Goal: Task Accomplishment & Management: Manage account settings

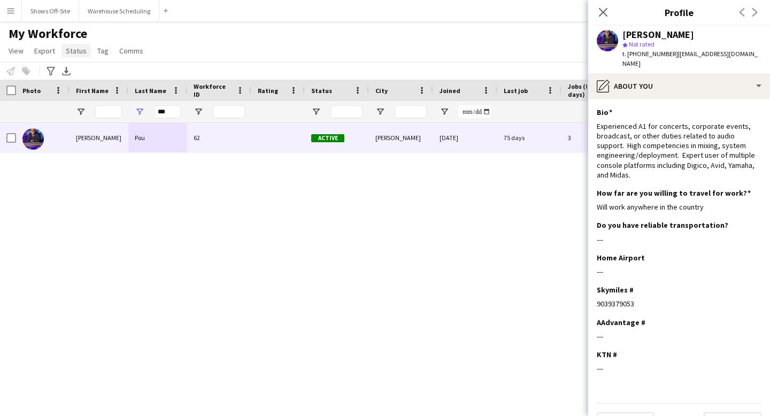
scroll to position [17, 0]
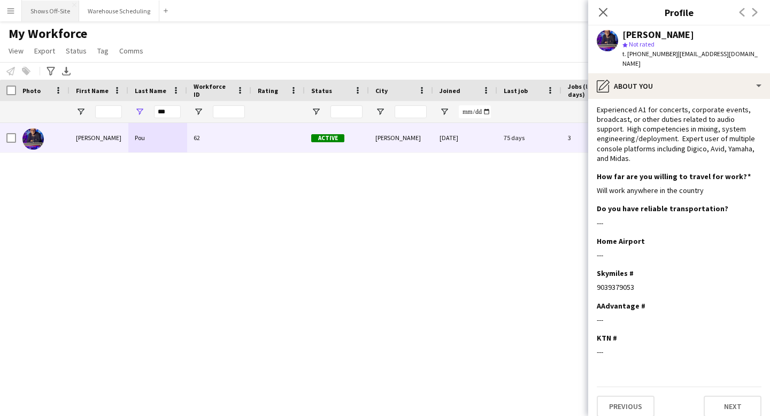
click at [57, 12] on button "Shows Off-Site Close" at bounding box center [50, 11] width 57 height 21
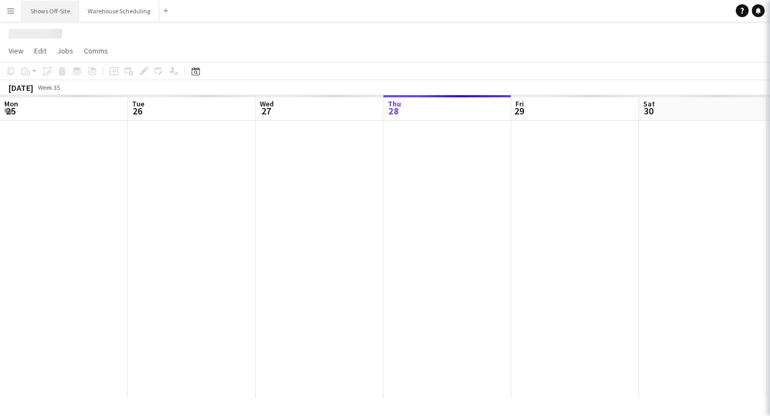
scroll to position [0, 256]
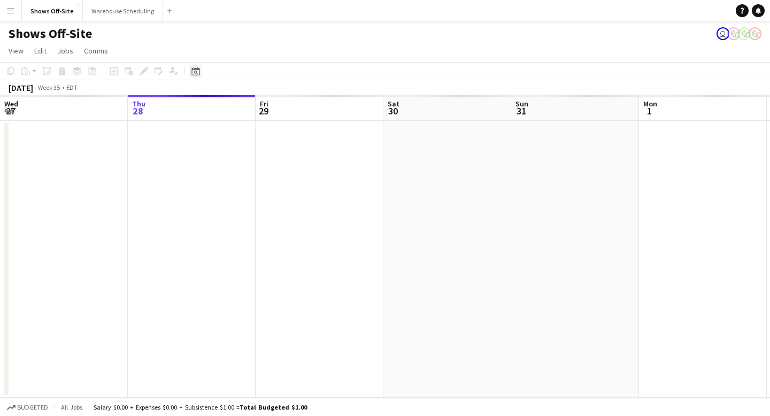
click at [192, 71] on icon at bounding box center [195, 71] width 8 height 9
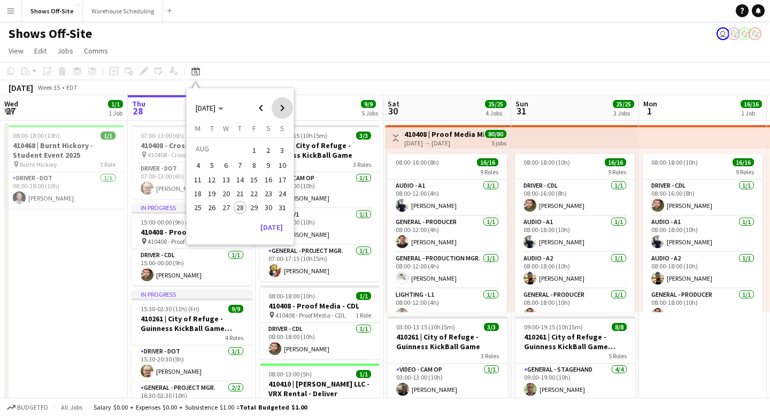
click at [280, 111] on span "Next month" at bounding box center [282, 107] width 21 height 21
click at [272, 161] on span "6" at bounding box center [268, 163] width 13 height 13
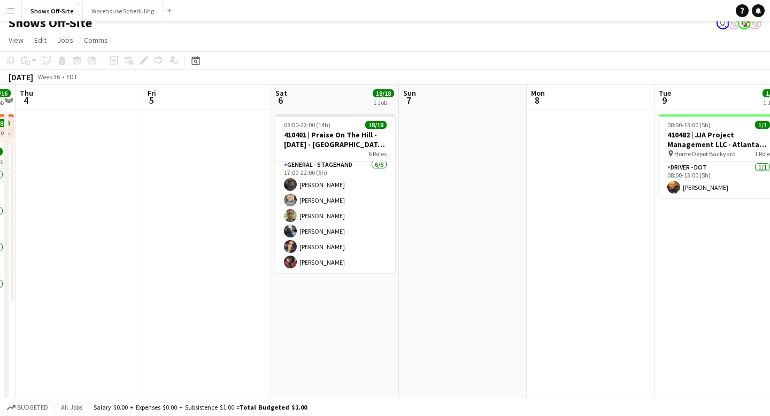
scroll to position [0, 0]
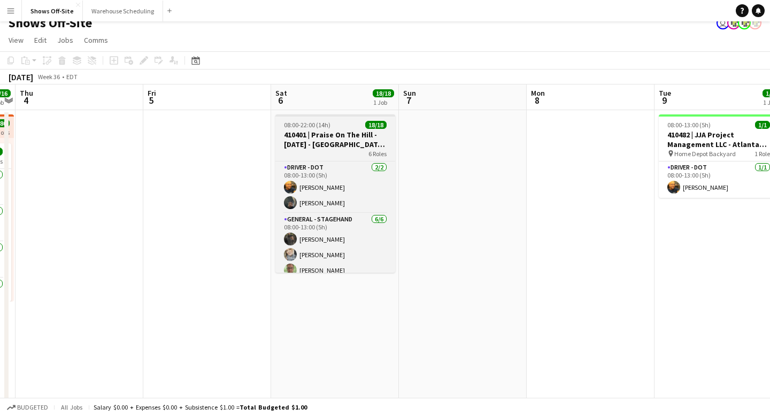
click at [324, 118] on app-job-card "08:00-22:00 (14h) 18/18 410401 | Praise On The Hill - [DATE] - [PERSON_NAME], […" at bounding box center [335, 193] width 120 height 158
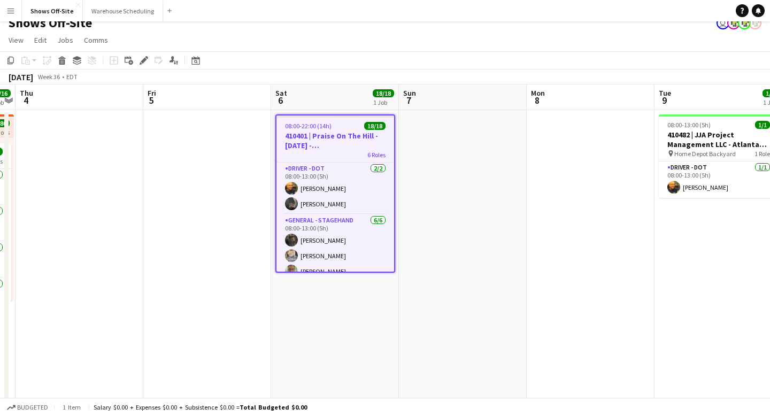
click at [150, 58] on div "Add job Add linked Job Edit Edit linked Job Applicants" at bounding box center [139, 60] width 82 height 13
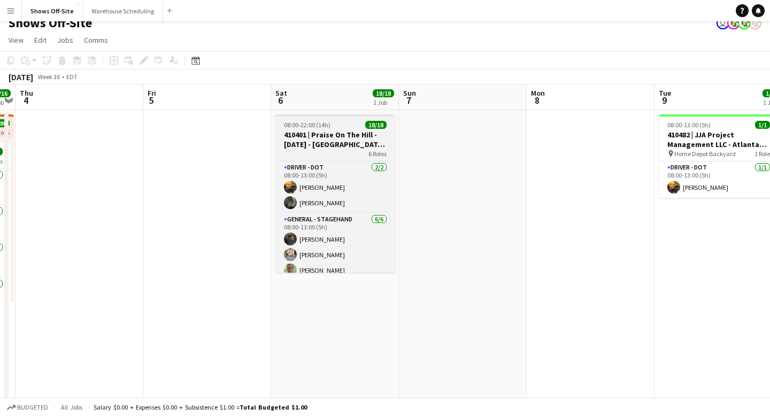
click at [299, 137] on h3 "410401 | Praise On The Hill - [DATE] - [GEOGRAPHIC_DATA], [GEOGRAPHIC_DATA]" at bounding box center [335, 139] width 120 height 19
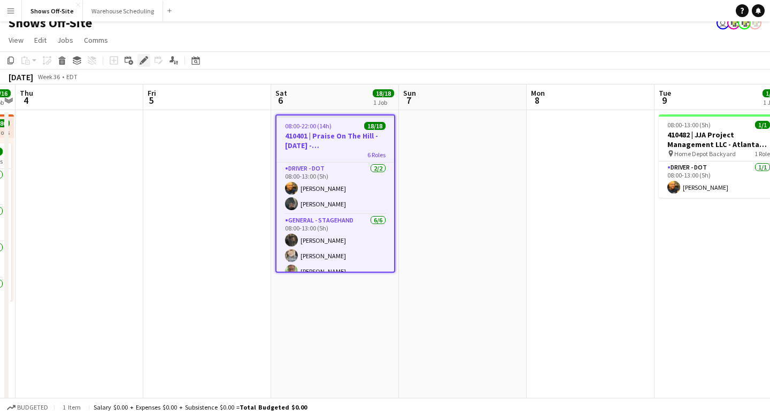
click at [142, 56] on icon "Edit" at bounding box center [144, 60] width 9 height 9
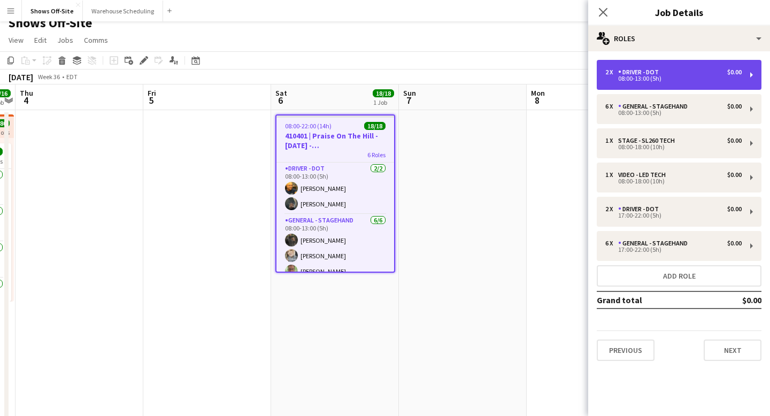
click at [649, 68] on div "Driver - DOT" at bounding box center [640, 71] width 45 height 7
click at [690, 73] on div "2 x Driver - DOT $0.00" at bounding box center [673, 71] width 136 height 7
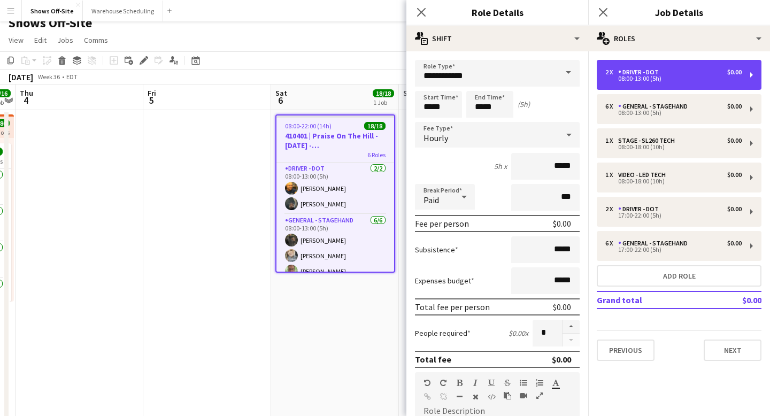
scroll to position [121, 0]
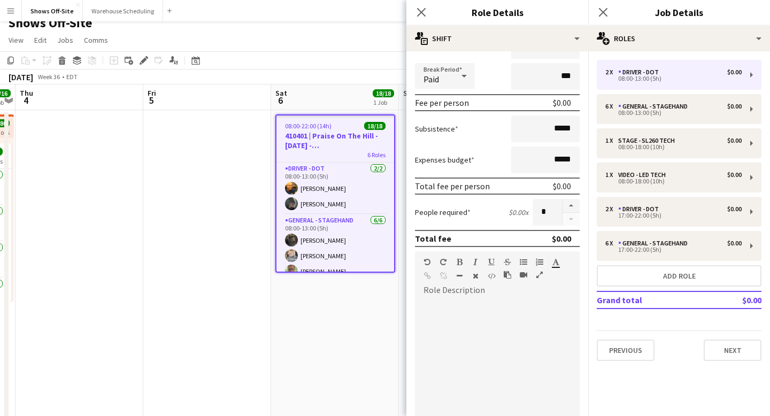
click at [570, 217] on div at bounding box center [571, 212] width 18 height 27
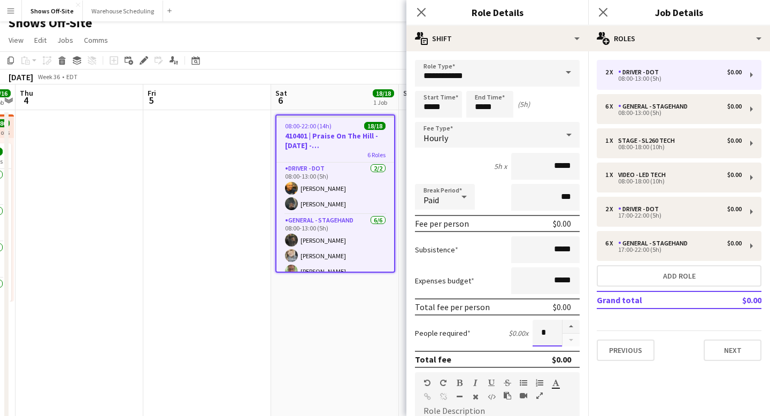
click at [556, 322] on input "*" at bounding box center [547, 333] width 29 height 27
click at [566, 349] on form "**********" at bounding box center [497, 392] width 182 height 665
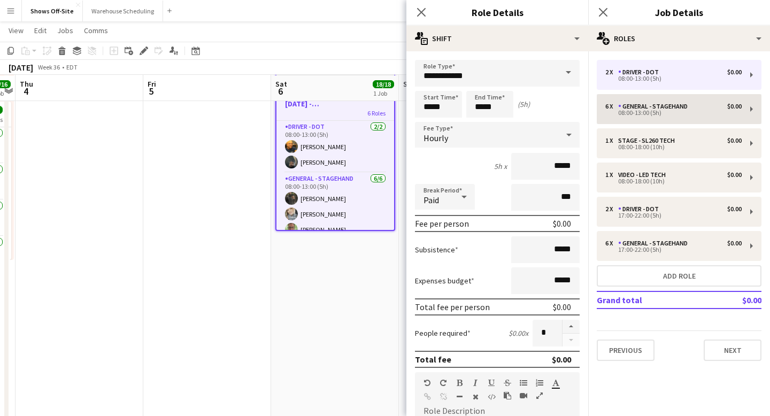
scroll to position [63, 0]
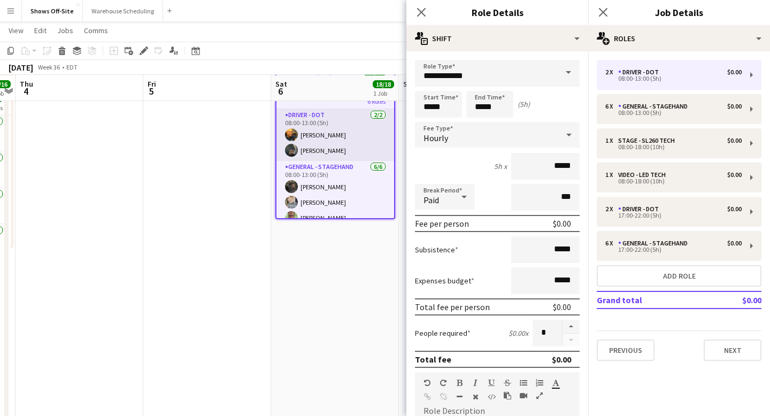
click at [341, 134] on app-card-role "Driver - DOT [DATE] 08:00-13:00 (5h) [PERSON_NAME] [PERSON_NAME]" at bounding box center [335, 135] width 118 height 52
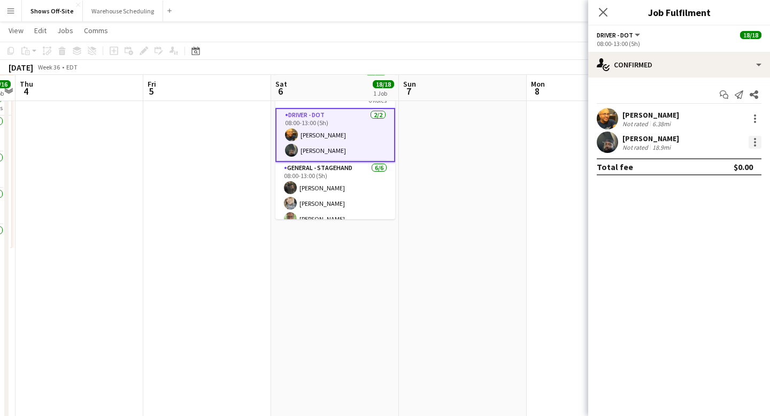
click at [754, 141] on div at bounding box center [755, 142] width 13 height 13
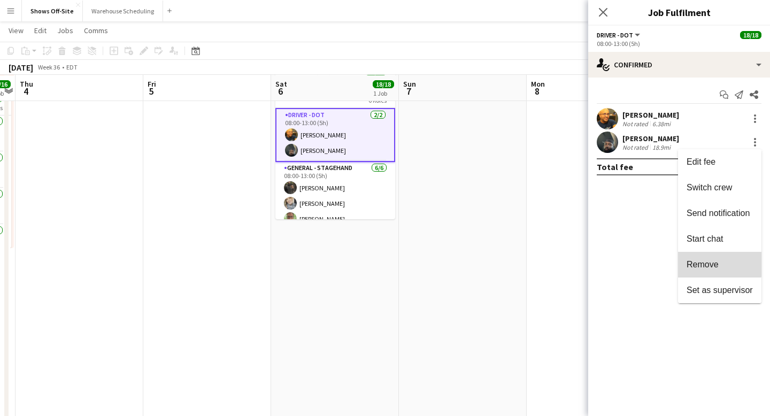
click at [696, 260] on span "Remove" at bounding box center [703, 264] width 32 height 9
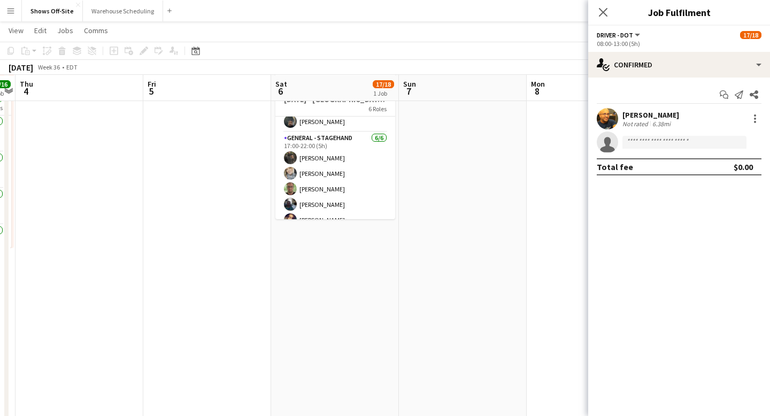
scroll to position [279, 0]
click at [328, 126] on app-card-role "Driver - DOT [DATE] 17:00-22:00 (5h) [PERSON_NAME] [PERSON_NAME]" at bounding box center [335, 104] width 120 height 52
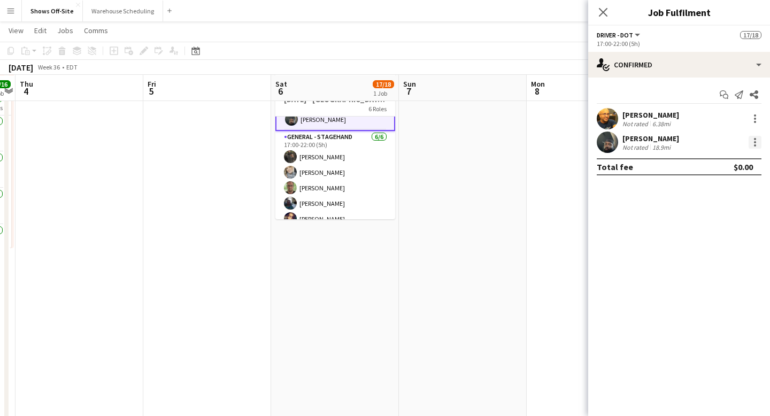
click at [757, 143] on div at bounding box center [755, 142] width 13 height 13
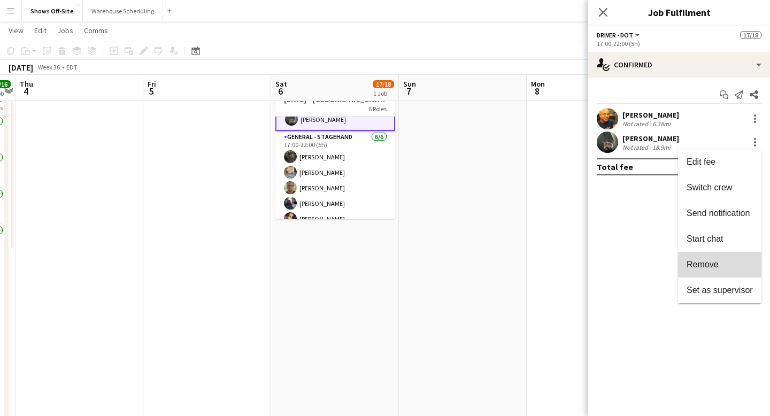
click at [700, 257] on button "Remove" at bounding box center [719, 265] width 83 height 26
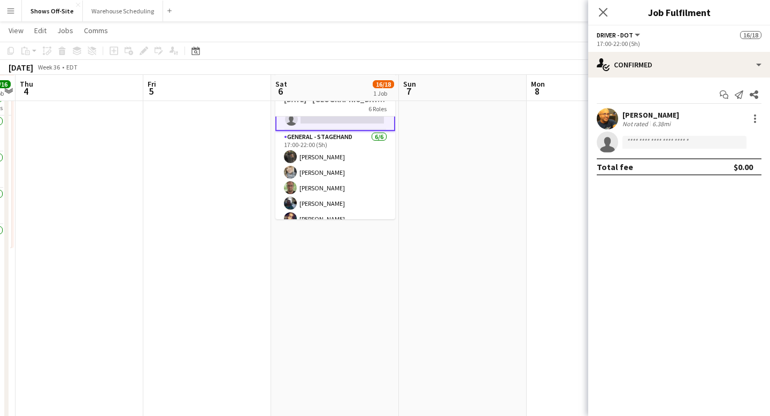
click at [605, 14] on icon at bounding box center [603, 12] width 9 height 9
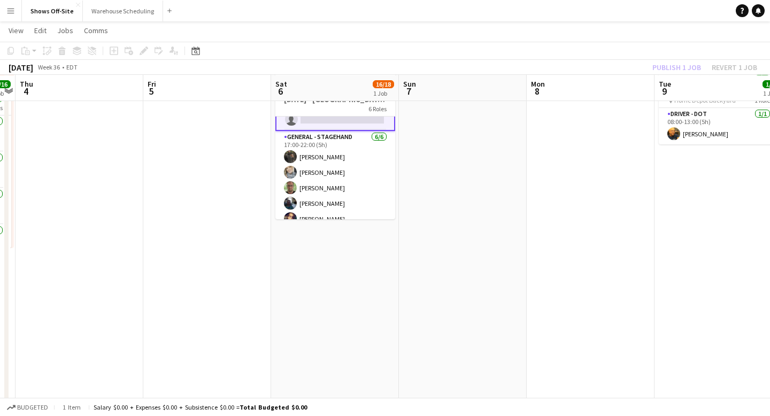
click at [676, 63] on div "Publish 1 job Revert 1 job" at bounding box center [705, 67] width 130 height 14
click at [676, 64] on button "Publish 1 job" at bounding box center [676, 67] width 57 height 14
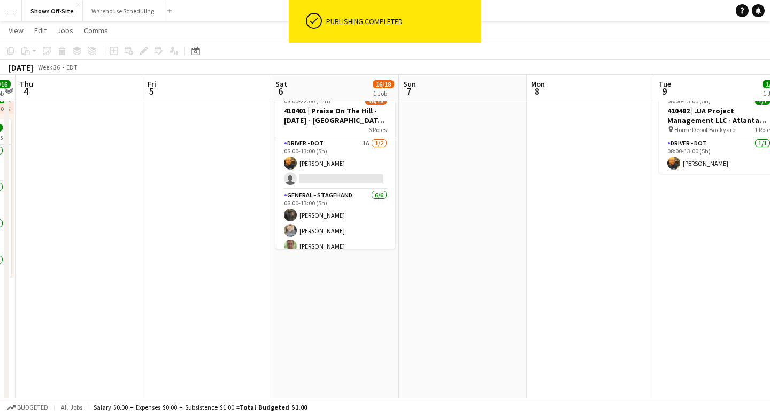
scroll to position [0, 0]
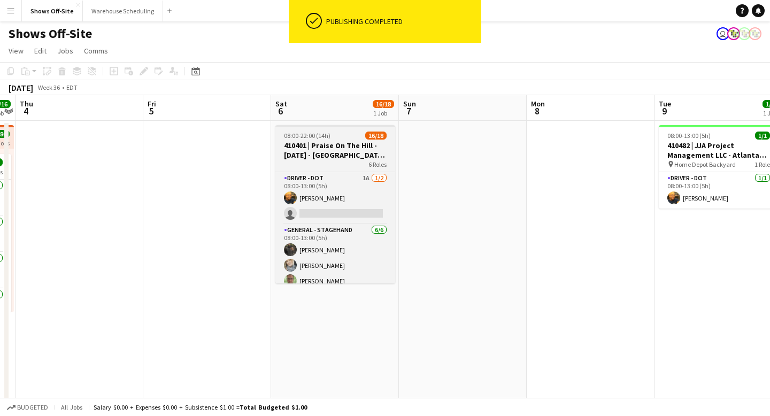
click at [341, 135] on div "08:00-22:00 (14h) 16/18" at bounding box center [335, 136] width 120 height 8
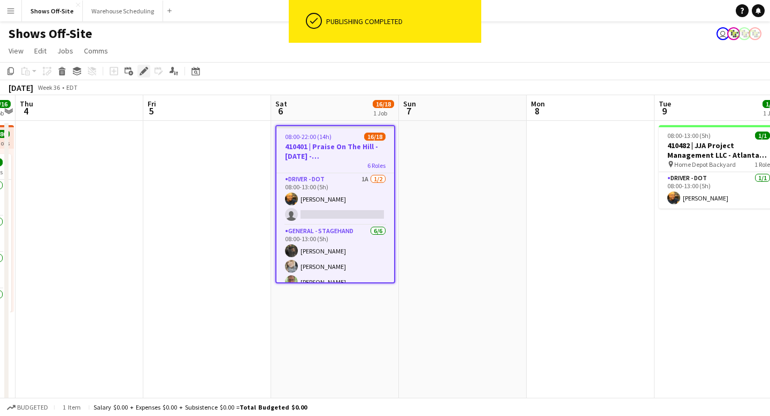
click at [143, 69] on icon "Edit" at bounding box center [144, 71] width 9 height 9
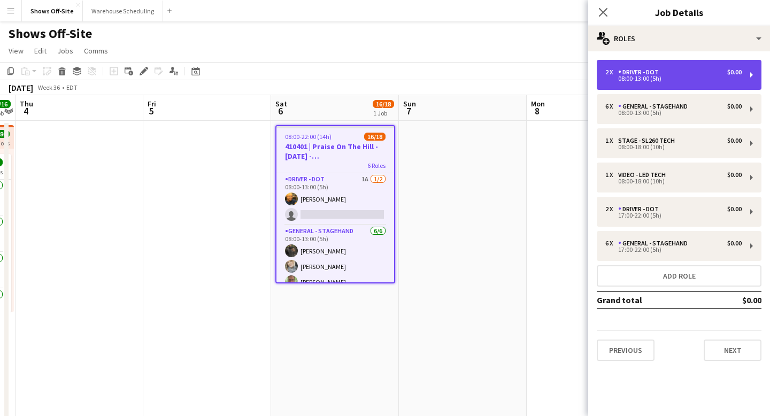
click at [643, 66] on div "2 x Driver - DOT $0.00 08:00-13:00 (5h)" at bounding box center [679, 75] width 165 height 30
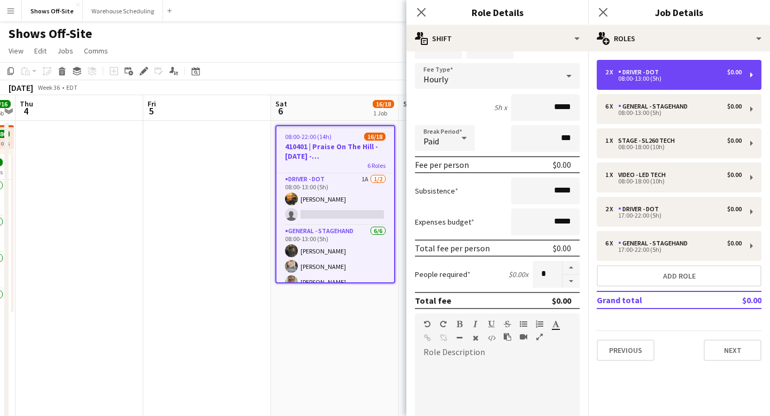
scroll to position [71, 0]
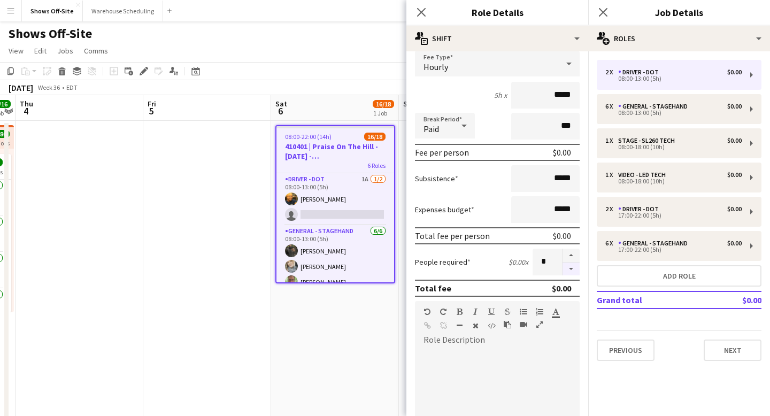
click at [572, 272] on button "button" at bounding box center [571, 269] width 17 height 13
type input "*"
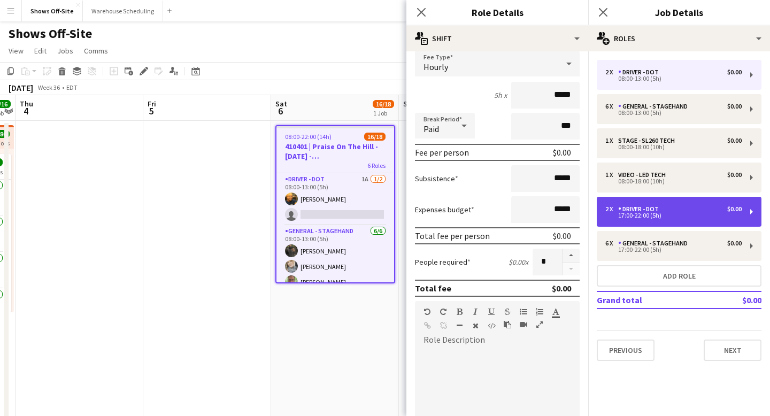
click at [648, 207] on div "Driver - DOT" at bounding box center [640, 208] width 45 height 7
type input "*****"
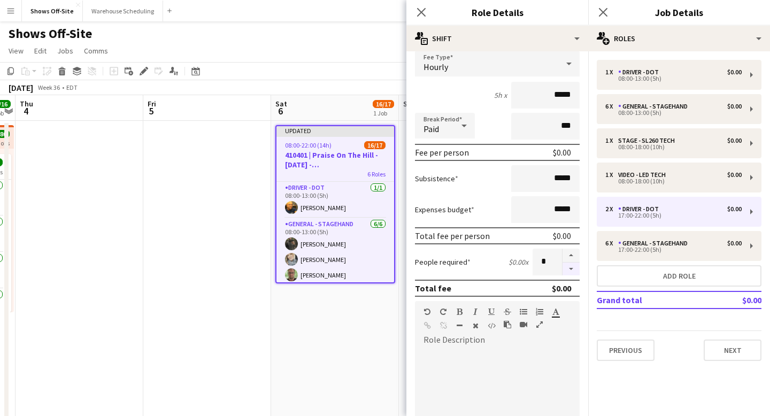
click at [573, 269] on button "button" at bounding box center [571, 269] width 17 height 13
type input "*"
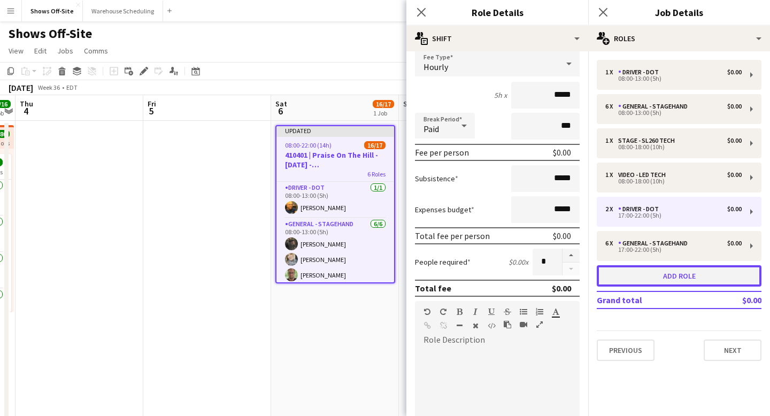
click at [663, 270] on button "Add role" at bounding box center [679, 275] width 165 height 21
type input "**********"
type input "*****"
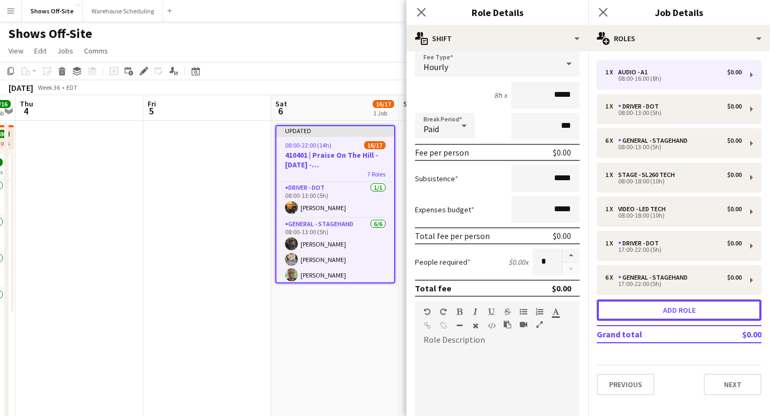
scroll to position [0, 0]
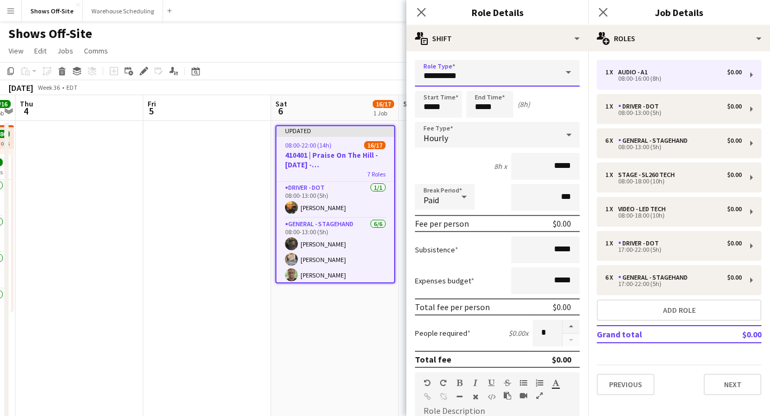
drag, startPoint x: 472, startPoint y: 79, endPoint x: 388, endPoint y: 72, distance: 83.7
click at [388, 72] on body "Menu Boards Boards Boards All jobs Status Workforce Workforce My Workforce Recr…" at bounding box center [385, 418] width 770 height 836
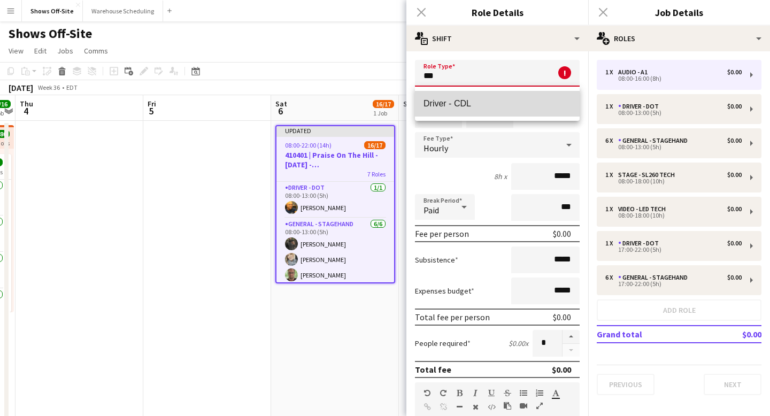
click at [463, 98] on span "Driver - CDL" at bounding box center [498, 103] width 148 height 10
type input "**********"
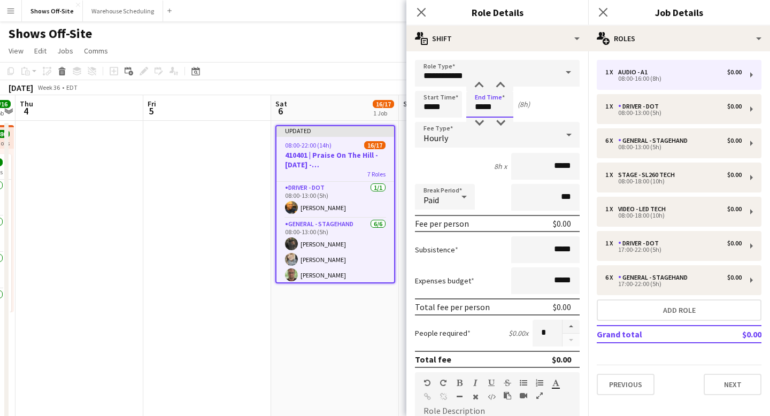
click at [497, 108] on input "*****" at bounding box center [489, 104] width 47 height 27
click at [479, 126] on div at bounding box center [478, 123] width 21 height 11
click at [478, 125] on div at bounding box center [478, 123] width 21 height 11
type input "*****"
click at [478, 125] on div at bounding box center [478, 123] width 21 height 11
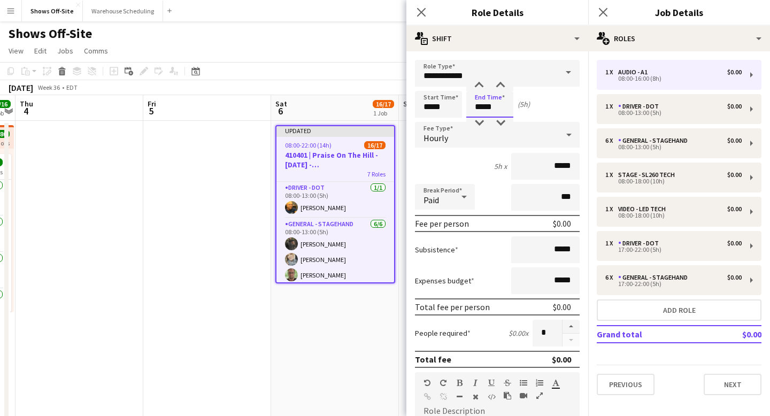
scroll to position [254, 0]
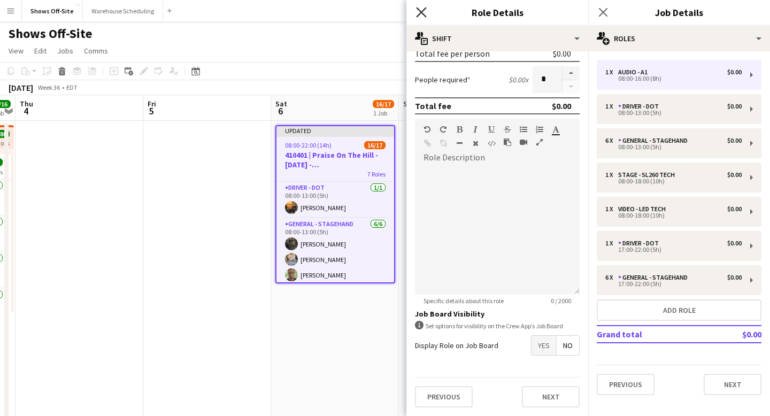
click at [422, 12] on icon at bounding box center [421, 12] width 10 height 10
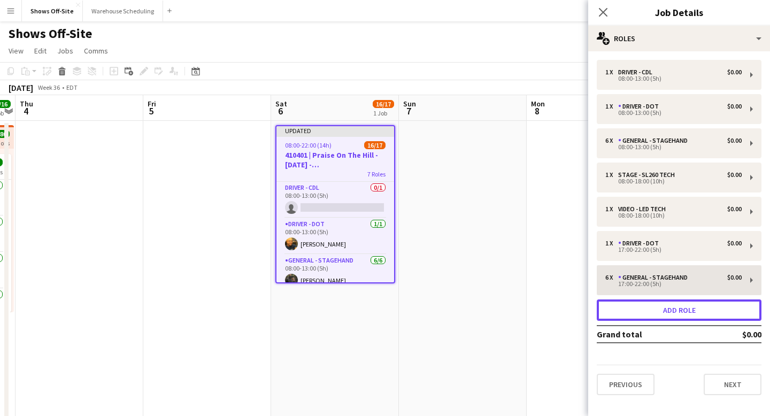
click at [659, 316] on button "Add role" at bounding box center [679, 309] width 165 height 21
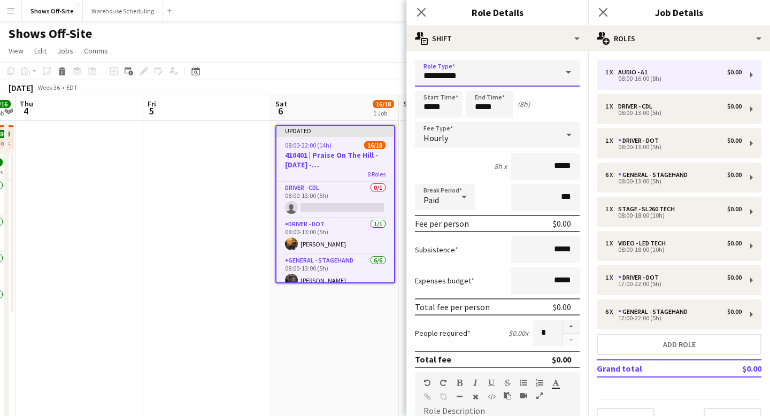
drag, startPoint x: 463, startPoint y: 74, endPoint x: 388, endPoint y: 74, distance: 74.9
click at [388, 74] on body "Menu Boards Boards Boards All jobs Status Workforce Workforce My Workforce Recr…" at bounding box center [385, 418] width 770 height 836
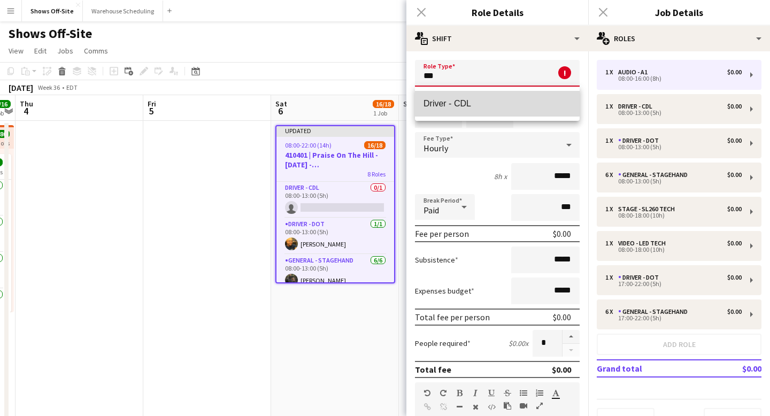
click at [441, 98] on span "Driver - CDL" at bounding box center [498, 103] width 148 height 10
type input "**********"
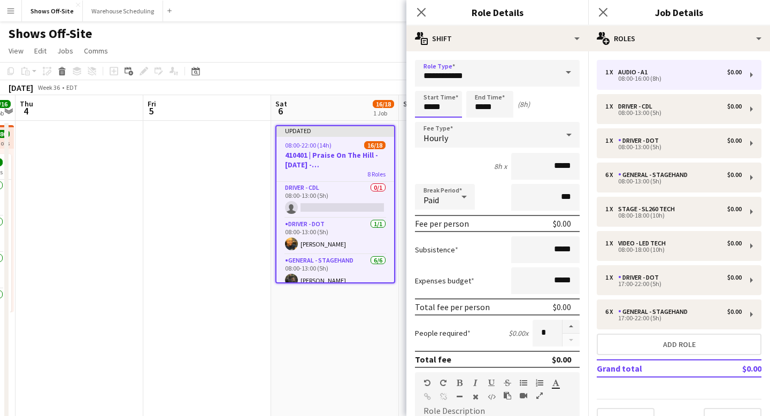
click at [444, 111] on input "*****" at bounding box center [438, 104] width 47 height 27
click at [426, 85] on div at bounding box center [427, 85] width 21 height 11
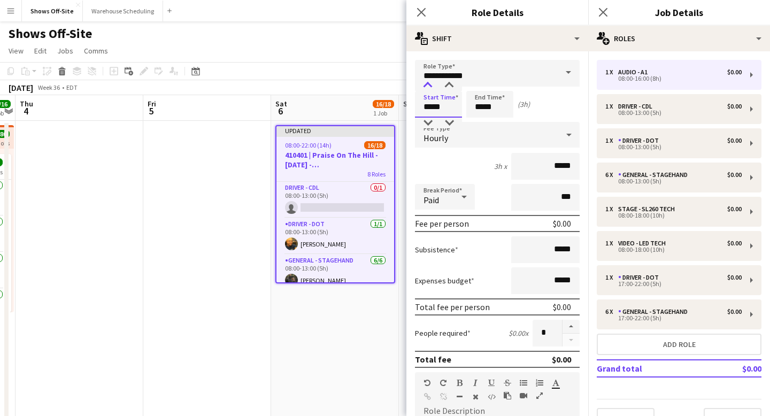
click at [426, 85] on div at bounding box center [427, 85] width 21 height 11
type input "*****"
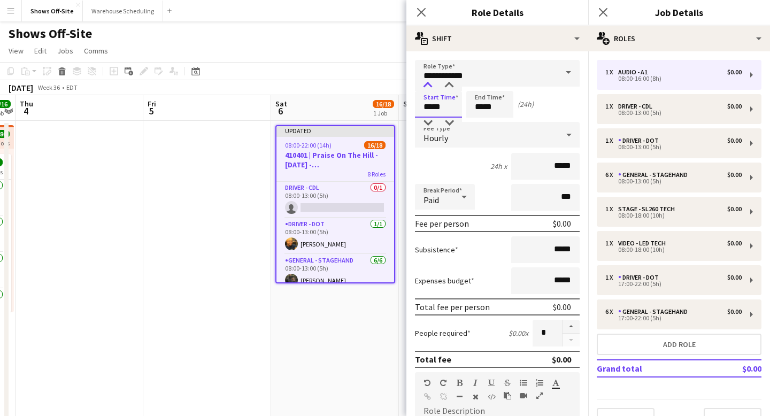
click at [426, 85] on div at bounding box center [427, 85] width 21 height 11
click at [508, 98] on input "*****" at bounding box center [489, 104] width 47 height 27
drag, startPoint x: 501, startPoint y: 109, endPoint x: 457, endPoint y: 107, distance: 43.9
click at [457, 109] on div "Start Time ***** End Time ***** (23h)" at bounding box center [497, 104] width 165 height 27
type input "*****"
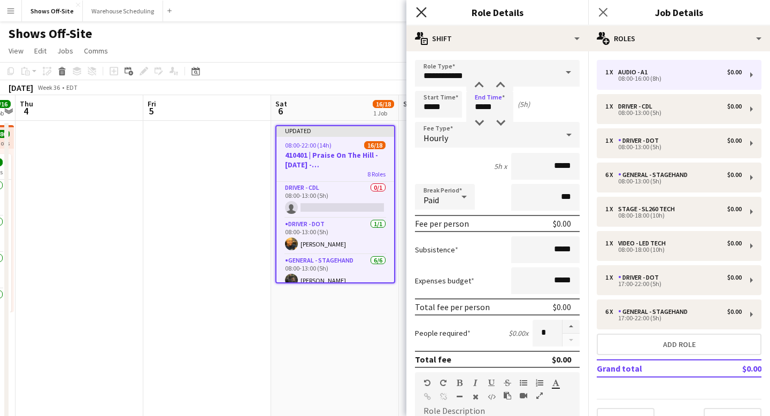
click at [419, 11] on icon at bounding box center [421, 12] width 10 height 10
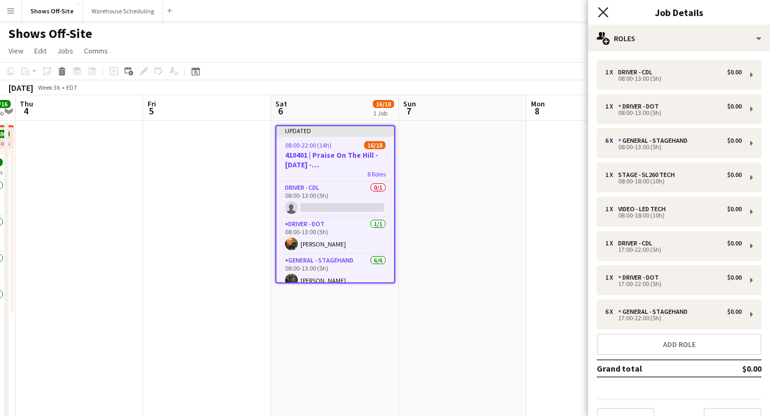
click at [599, 16] on icon at bounding box center [603, 12] width 10 height 10
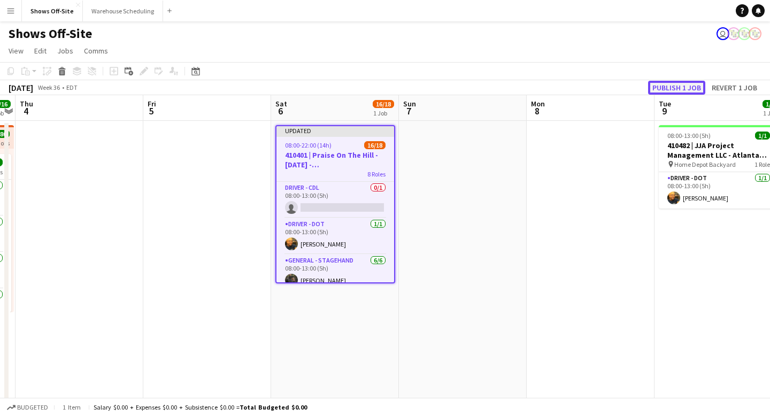
click at [659, 85] on button "Publish 1 job" at bounding box center [676, 88] width 57 height 14
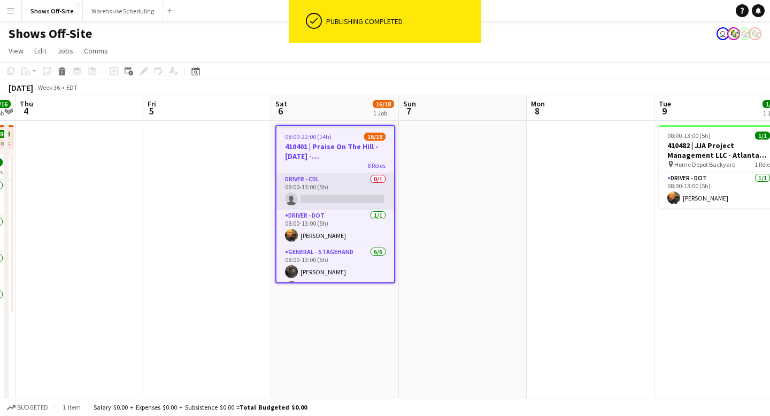
click at [367, 195] on app-card-role "Driver - CDL 0/1 08:00-13:00 (5h) single-neutral-actions" at bounding box center [335, 191] width 118 height 36
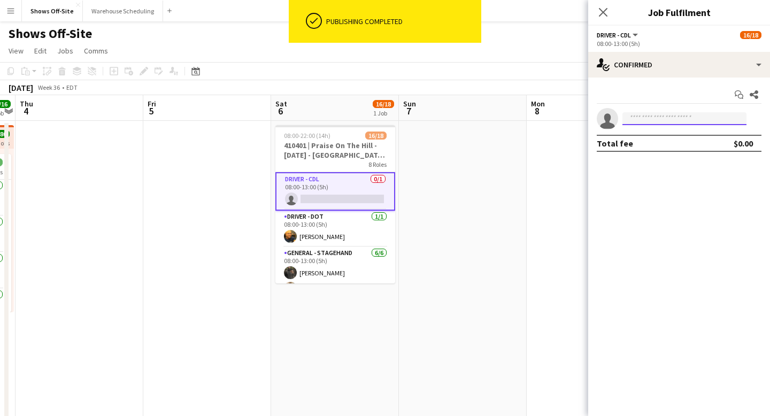
click at [659, 118] on input at bounding box center [685, 118] width 124 height 13
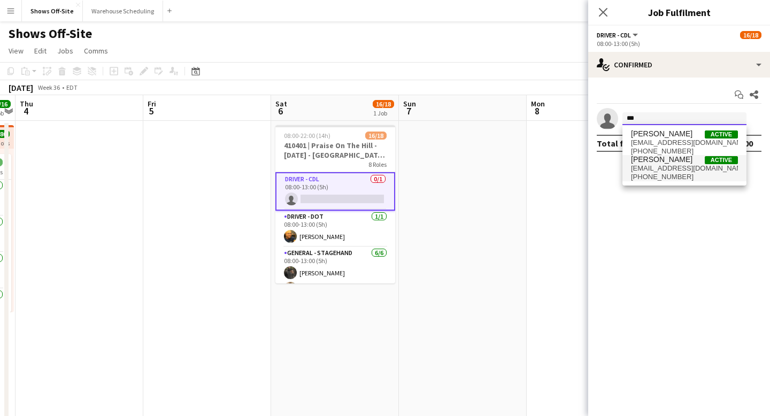
type input "***"
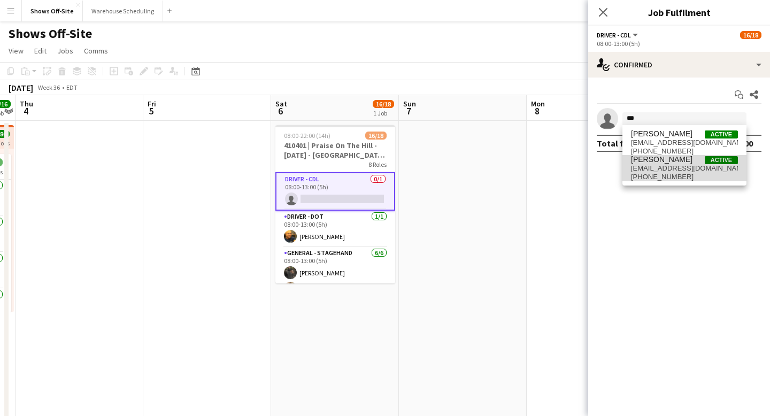
click at [678, 157] on span "[PERSON_NAME]" at bounding box center [662, 159] width 62 height 9
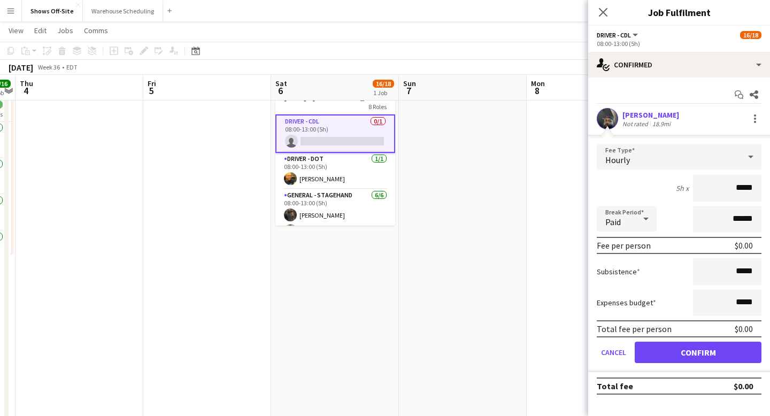
scroll to position [110, 0]
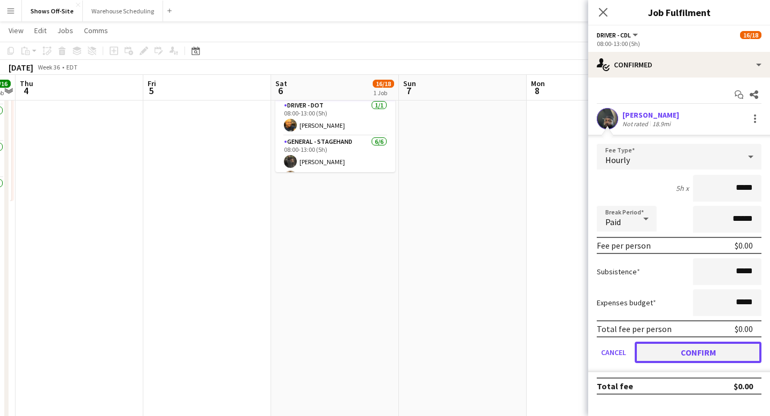
click at [705, 354] on button "Confirm" at bounding box center [698, 352] width 127 height 21
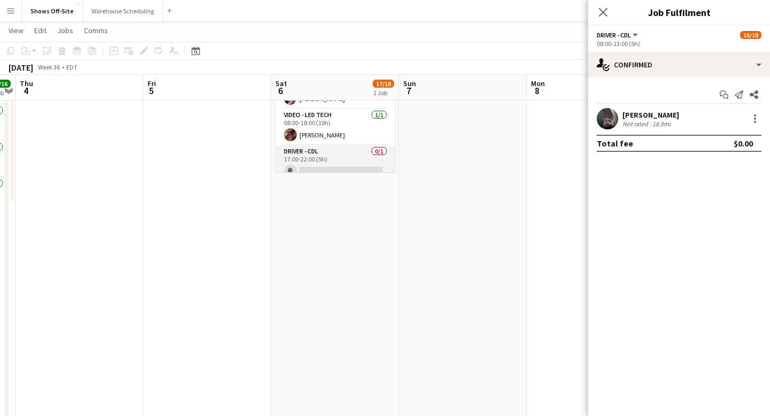
click at [349, 154] on app-card-role "Driver - CDL 0/1 17:00-22:00 (5h) single-neutral-actions" at bounding box center [335, 163] width 120 height 36
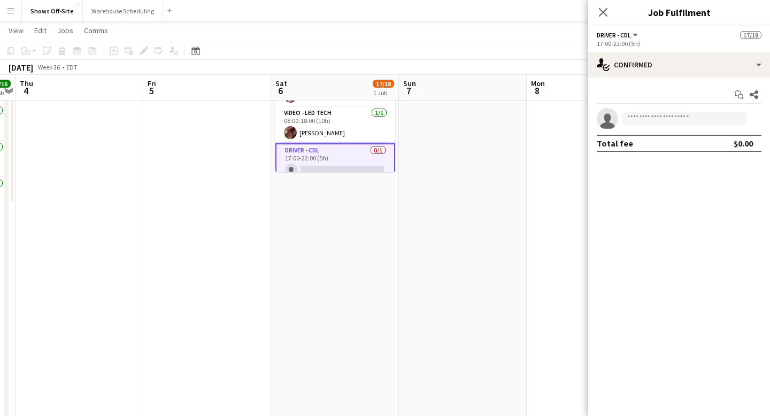
scroll to position [183, 0]
click at [652, 117] on input at bounding box center [685, 118] width 124 height 13
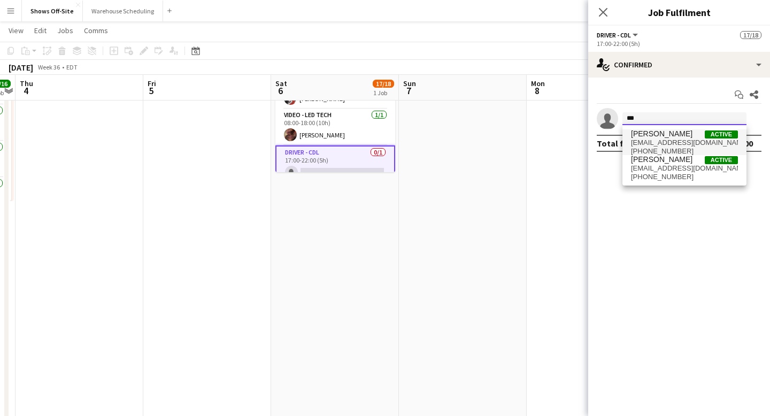
type input "***"
click at [663, 134] on span "[PERSON_NAME]" at bounding box center [662, 133] width 62 height 9
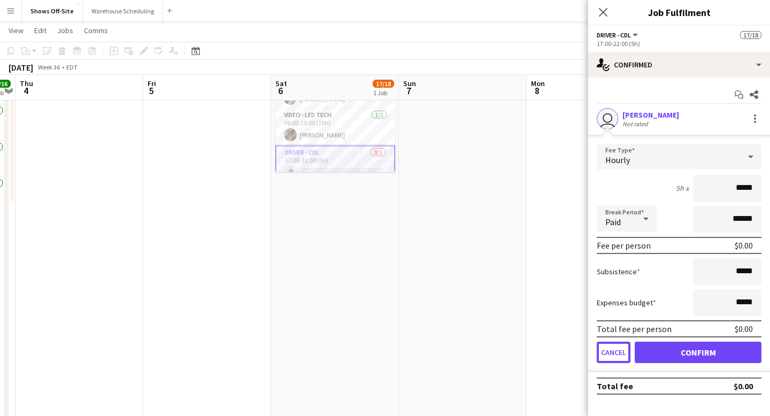
click at [616, 352] on button "Cancel" at bounding box center [614, 352] width 34 height 21
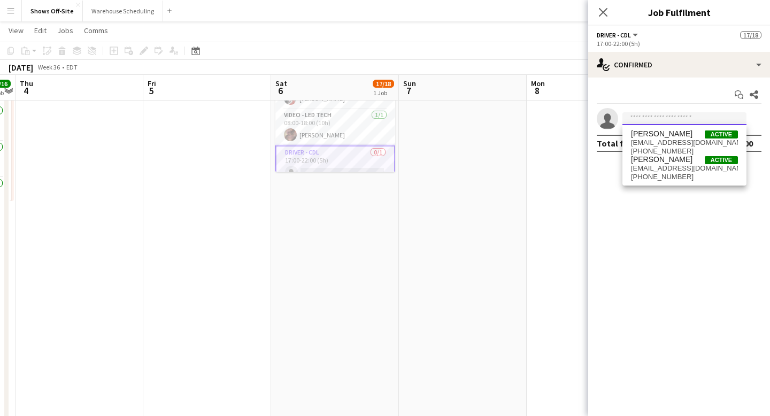
click at [673, 118] on input at bounding box center [685, 118] width 124 height 13
type input "***"
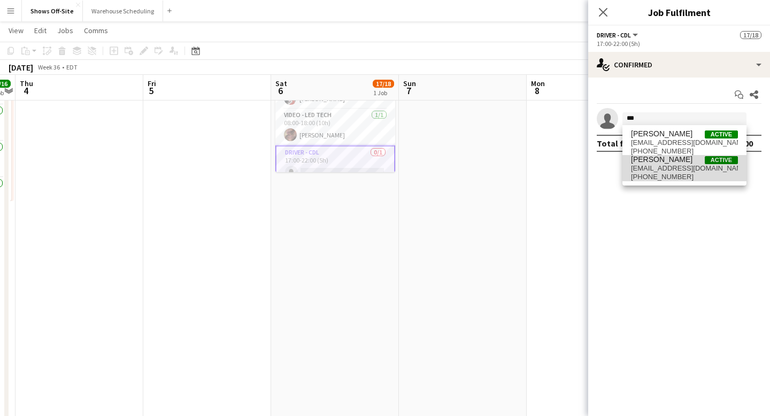
click at [688, 160] on span "[PERSON_NAME] Active" at bounding box center [684, 159] width 107 height 9
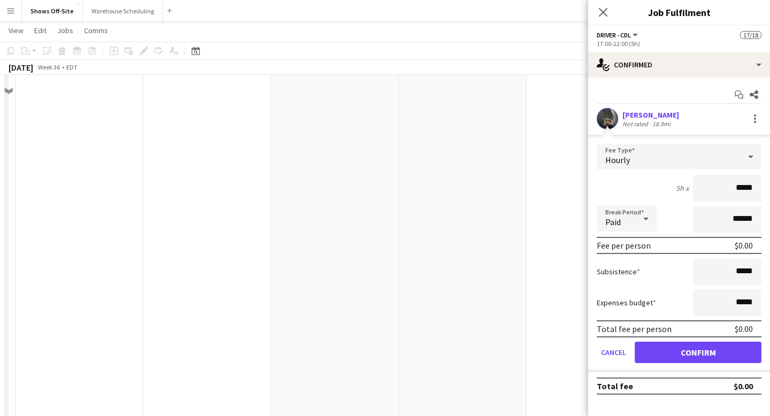
scroll to position [418, 0]
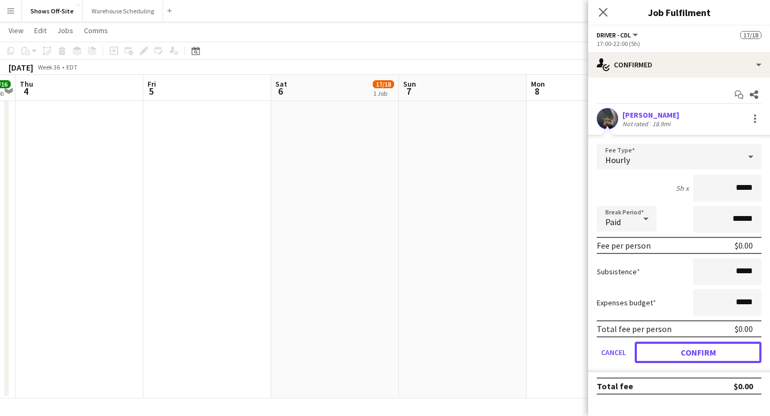
click at [697, 350] on button "Confirm" at bounding box center [698, 352] width 127 height 21
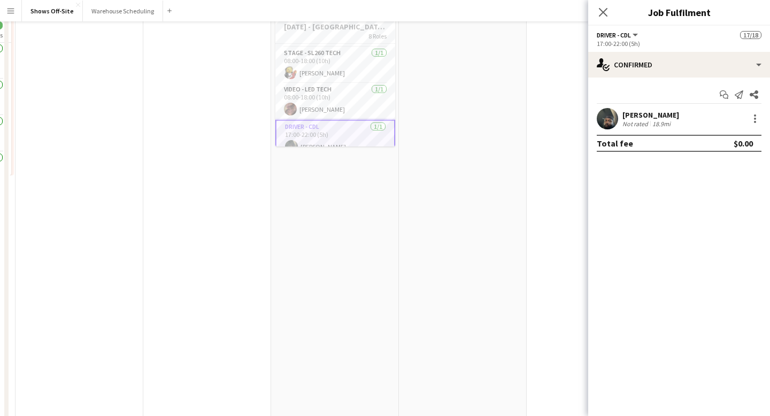
scroll to position [0, 0]
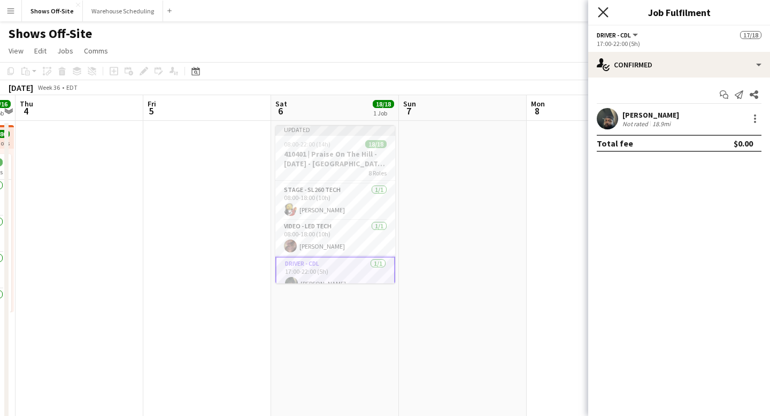
click at [603, 9] on icon "Close pop-in" at bounding box center [603, 12] width 10 height 10
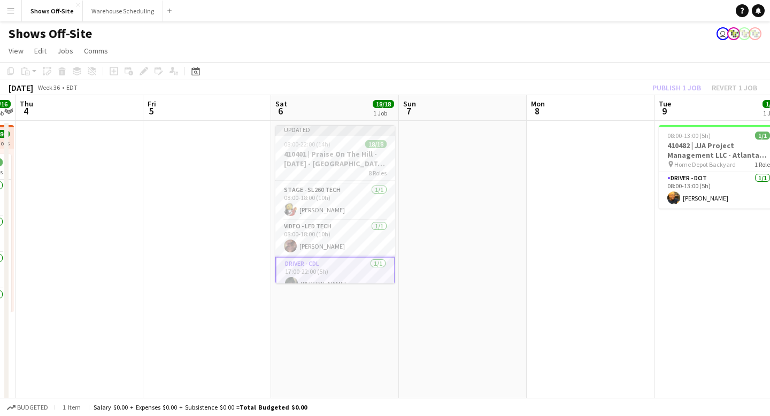
click at [665, 81] on div "Publish 1 job Revert 1 job" at bounding box center [705, 88] width 130 height 14
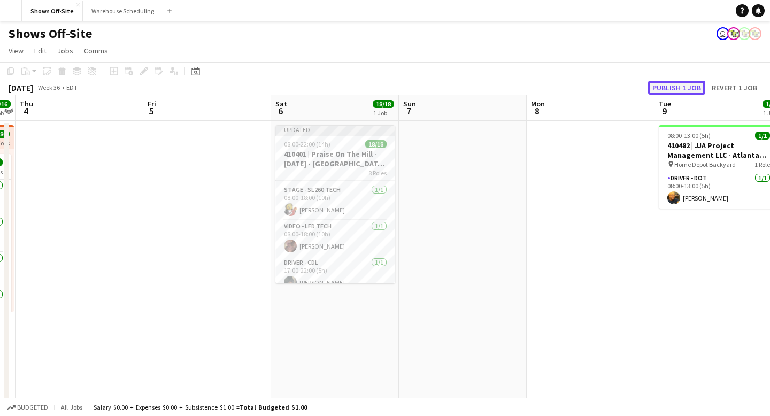
click at [668, 86] on button "Publish 1 job" at bounding box center [676, 88] width 57 height 14
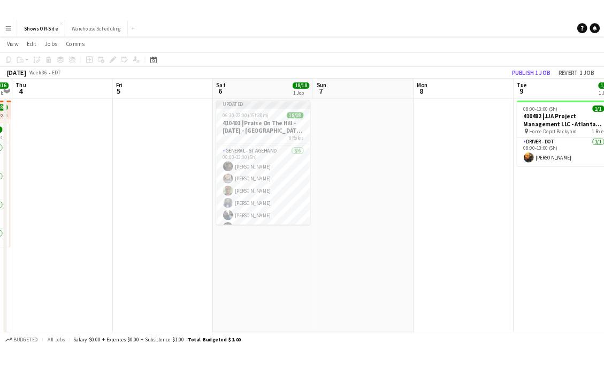
scroll to position [71, 0]
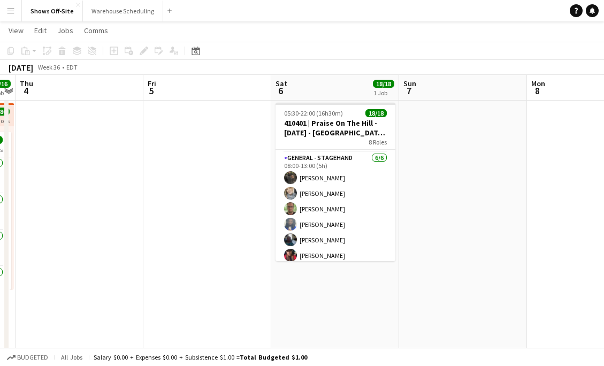
click at [7, 12] on app-icon "Menu" at bounding box center [10, 10] width 9 height 9
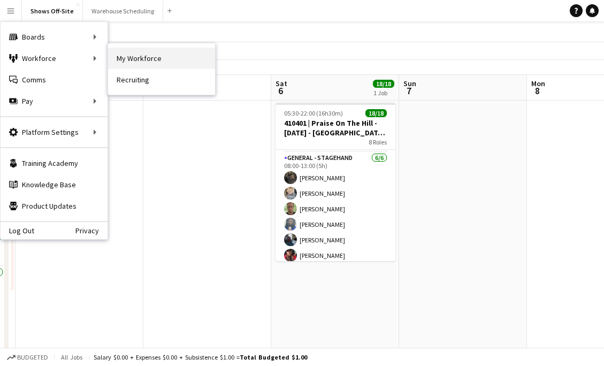
click at [138, 59] on link "My Workforce" at bounding box center [161, 58] width 107 height 21
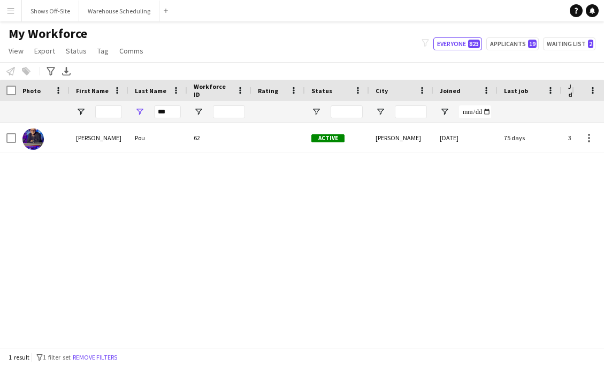
click at [169, 120] on div "***" at bounding box center [167, 111] width 27 height 21
drag, startPoint x: 174, startPoint y: 112, endPoint x: 144, endPoint y: 111, distance: 30.0
click at [144, 112] on div "***" at bounding box center [157, 111] width 59 height 21
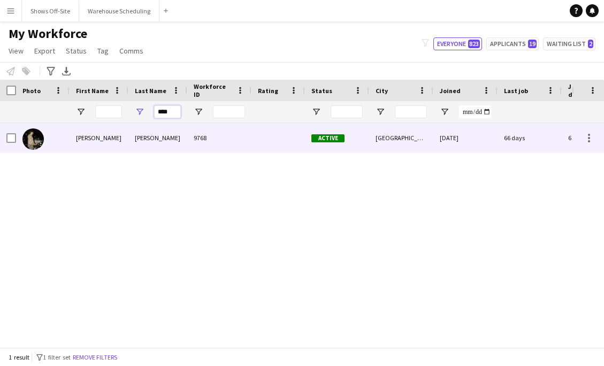
type input "****"
click at [147, 130] on div "[PERSON_NAME]" at bounding box center [157, 137] width 59 height 29
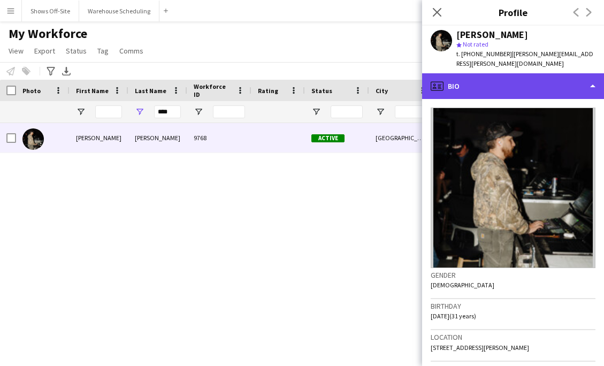
click at [537, 73] on div "profile Bio" at bounding box center [513, 86] width 182 height 26
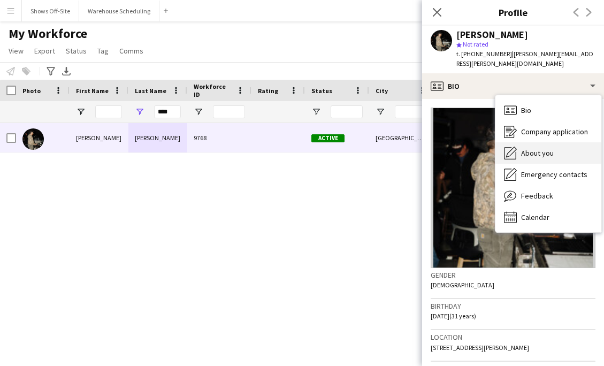
click at [533, 151] on div "About you About you" at bounding box center [548, 152] width 106 height 21
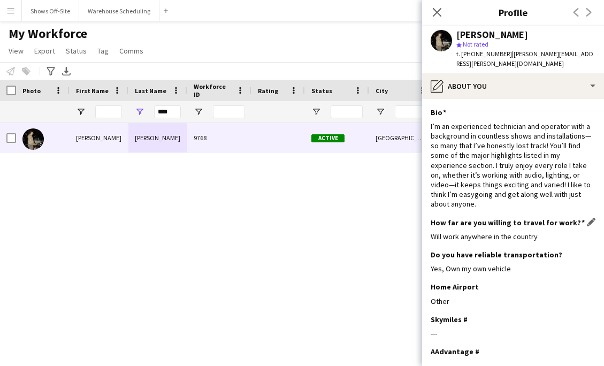
scroll to position [86, 0]
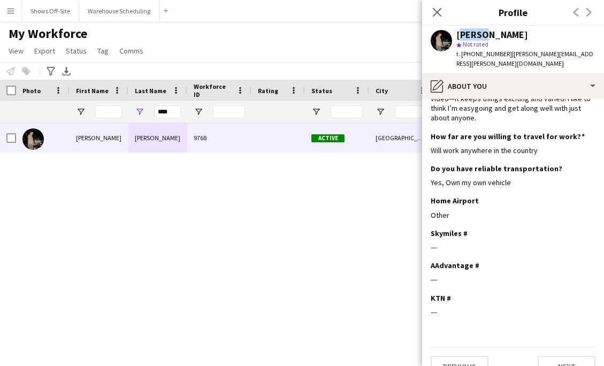
drag, startPoint x: 485, startPoint y: 33, endPoint x: 457, endPoint y: 33, distance: 28.3
click at [457, 33] on div "[PERSON_NAME]" at bounding box center [492, 35] width 72 height 10
copy div "[PERSON_NAME]"
drag, startPoint x: 549, startPoint y: 37, endPoint x: 488, endPoint y: 37, distance: 61.0
click at [488, 37] on div "[PERSON_NAME]" at bounding box center [525, 35] width 139 height 10
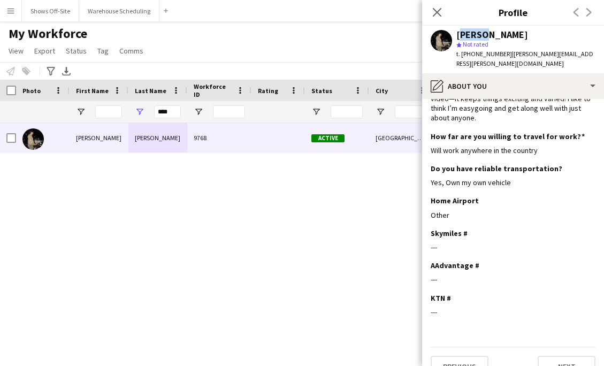
copy div "[PERSON_NAME]"
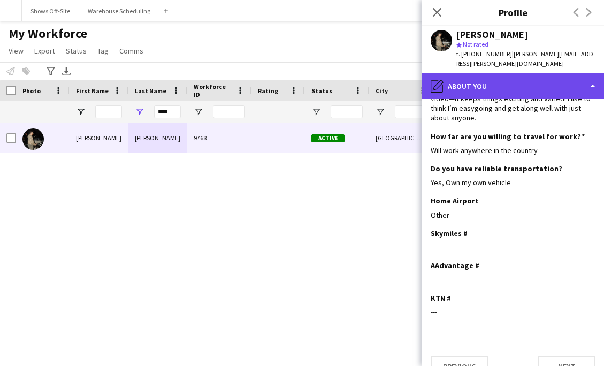
click at [504, 81] on div "pencil4 About you" at bounding box center [513, 86] width 182 height 26
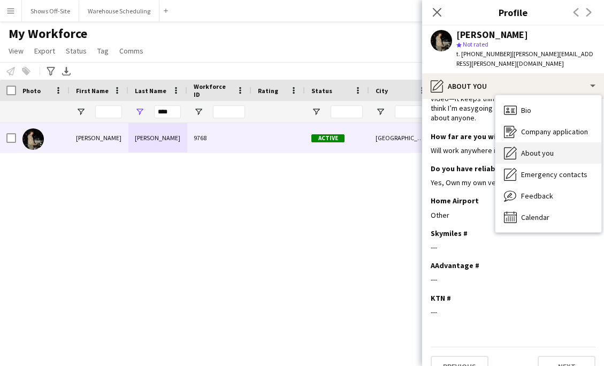
click at [523, 148] on span "About you" at bounding box center [537, 153] width 33 height 10
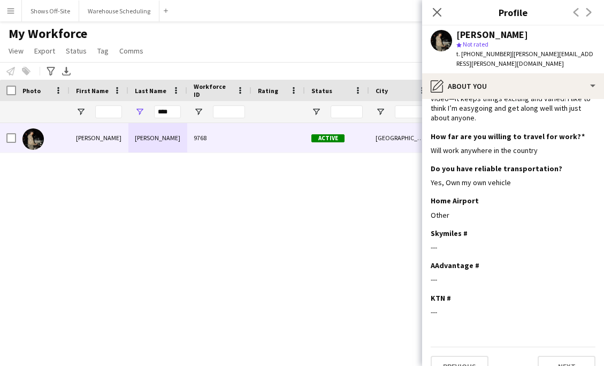
scroll to position [86, 0]
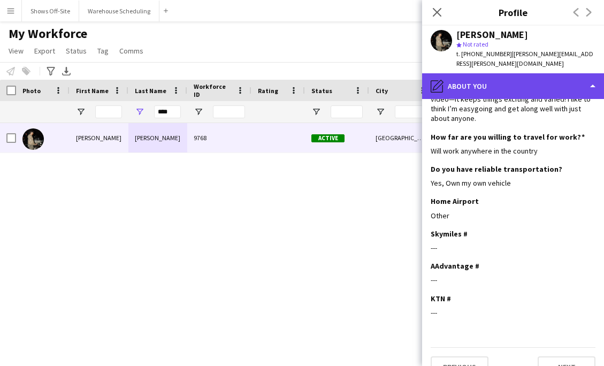
click at [513, 76] on div "pencil4 About you" at bounding box center [513, 86] width 182 height 26
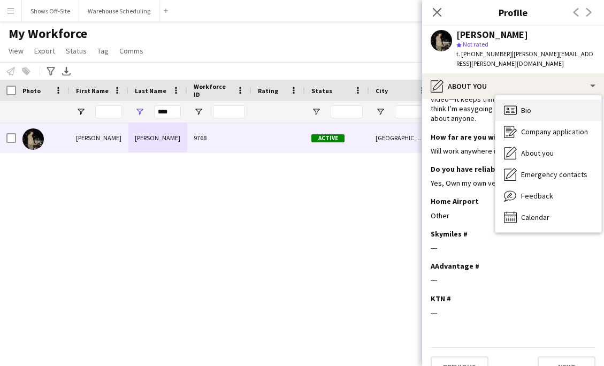
click at [525, 99] on div "Bio Bio" at bounding box center [548, 109] width 106 height 21
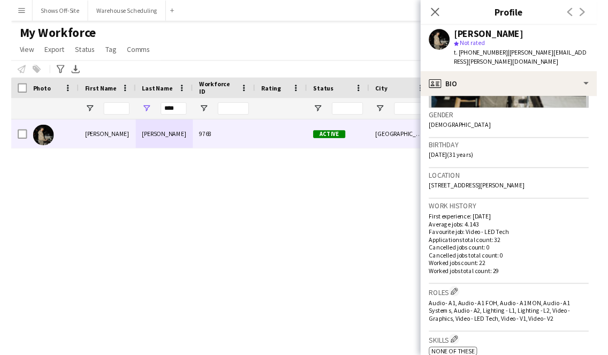
scroll to position [159, 0]
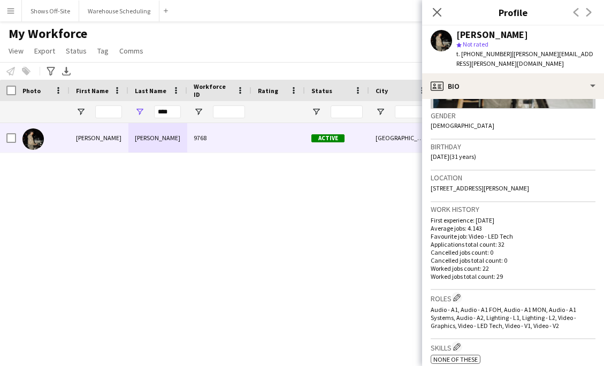
drag, startPoint x: 523, startPoint y: 176, endPoint x: 429, endPoint y: 175, distance: 94.1
click at [428, 175] on app-crew-profile-bio "Gender [DEMOGRAPHIC_DATA] Birthday [DEMOGRAPHIC_DATA] (31 years) Location [STRE…" at bounding box center [513, 232] width 182 height 267
copy span "[STREET_ADDRESS][PERSON_NAME]"
drag, startPoint x: 467, startPoint y: 53, endPoint x: 500, endPoint y: 53, distance: 32.6
click at [500, 53] on span "t. [PHONE_NUMBER]" at bounding box center [484, 54] width 56 height 8
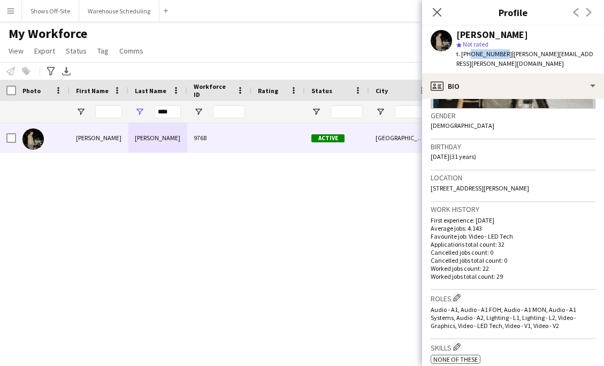
copy span "6017172550"
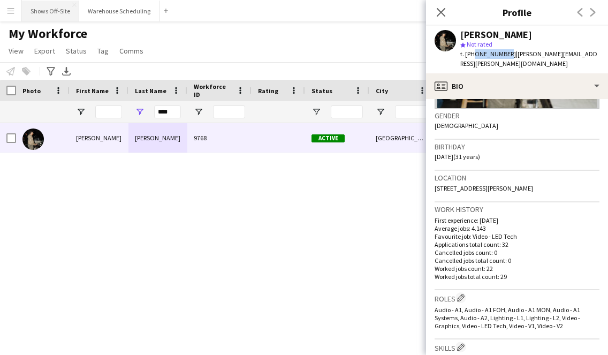
click at [36, 18] on button "Shows Off-Site Close" at bounding box center [50, 11] width 57 height 21
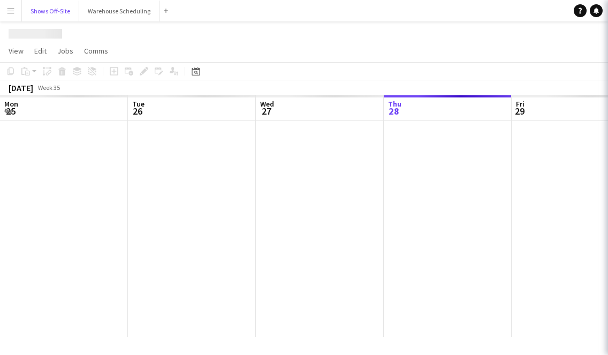
scroll to position [0, 256]
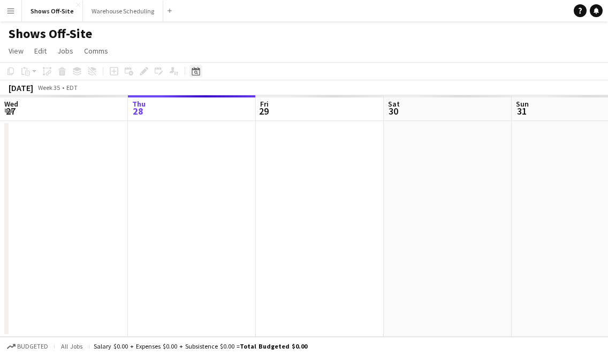
click at [193, 72] on icon "Date picker" at bounding box center [195, 71] width 9 height 9
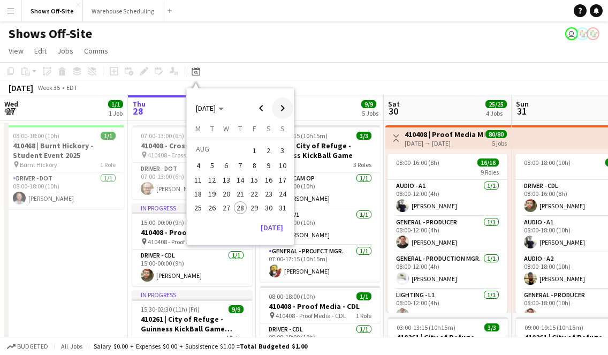
click at [279, 113] on span "Next month" at bounding box center [282, 107] width 21 height 21
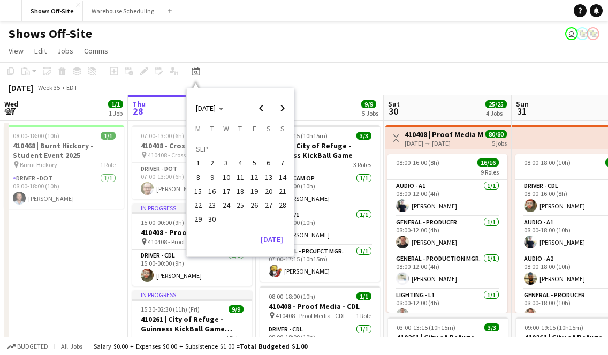
click at [279, 196] on span "21" at bounding box center [282, 191] width 13 height 13
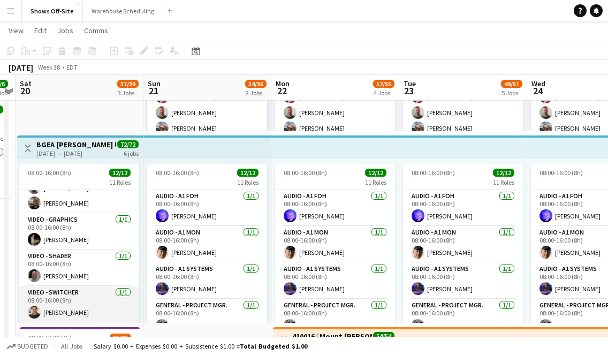
scroll to position [0, 0]
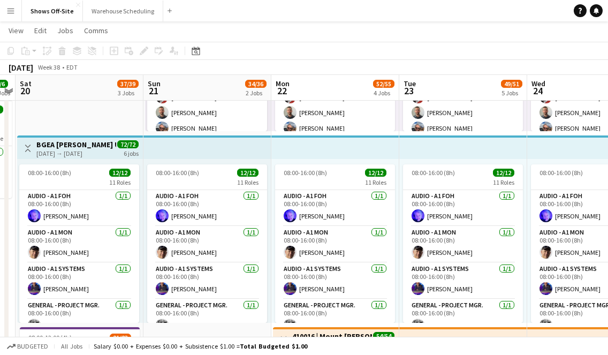
click at [10, 8] on app-icon "Menu" at bounding box center [10, 10] width 9 height 9
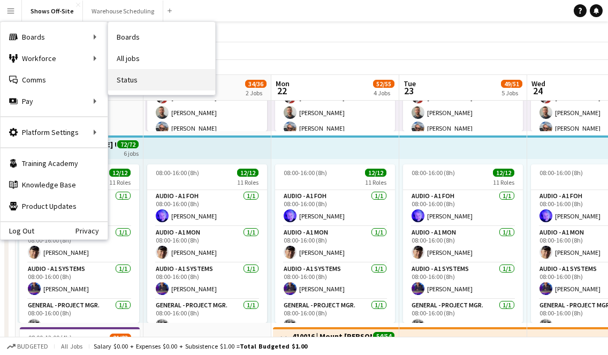
click at [138, 73] on link "Status" at bounding box center [161, 79] width 107 height 21
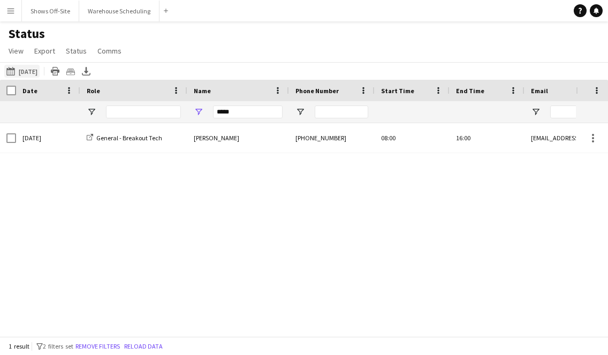
click at [28, 67] on button "[DATE] [DATE]" at bounding box center [21, 71] width 35 height 13
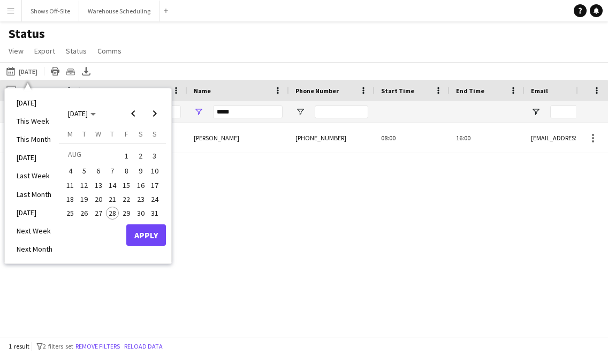
click at [93, 202] on span "20" at bounding box center [98, 199] width 13 height 13
click at [143, 244] on button "Apply" at bounding box center [146, 234] width 40 height 21
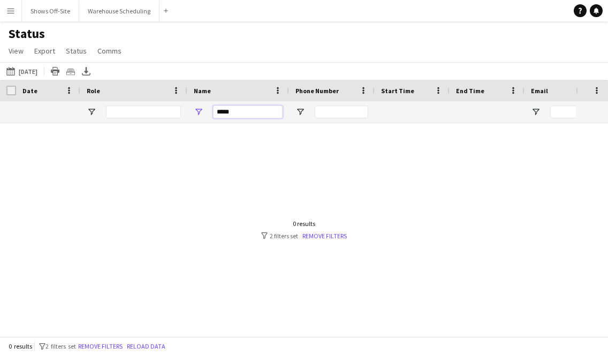
drag, startPoint x: 238, startPoint y: 114, endPoint x: 194, endPoint y: 113, distance: 43.9
click at [194, 113] on div "*****" at bounding box center [238, 111] width 102 height 21
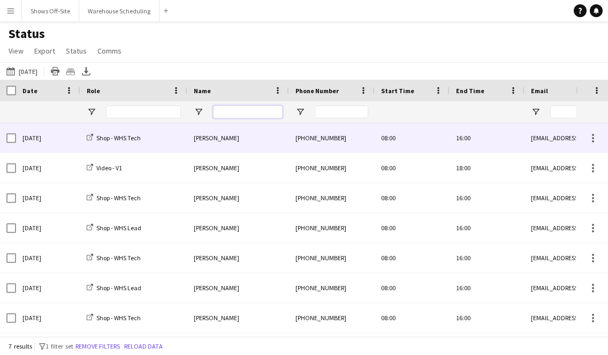
scroll to position [0, 129]
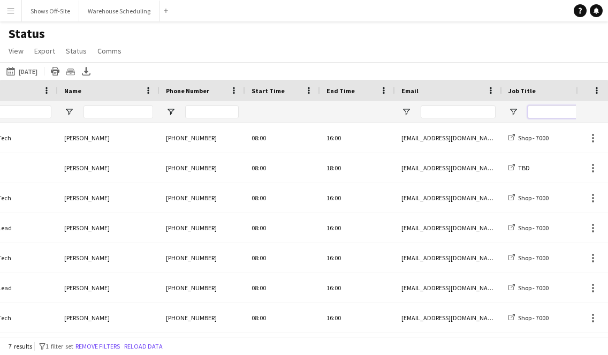
click at [542, 114] on input "Job Title Filter Input" at bounding box center [564, 111] width 75 height 13
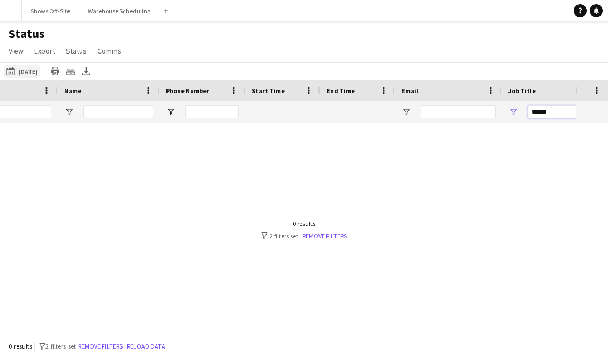
type input "******"
click at [32, 70] on button "[DATE] [DATE]" at bounding box center [21, 71] width 35 height 13
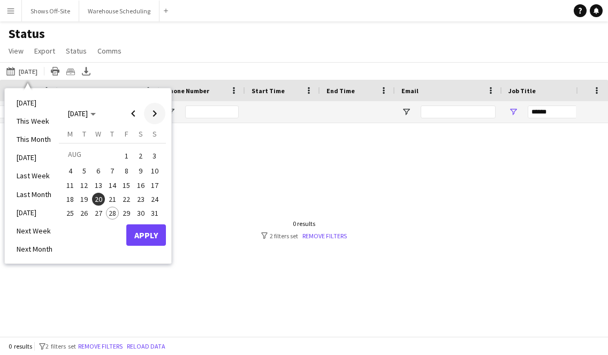
click at [154, 112] on span "Next month" at bounding box center [154, 113] width 21 height 21
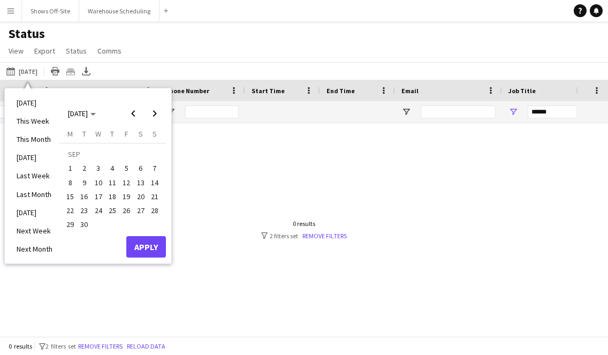
click at [134, 197] on button "20" at bounding box center [140, 196] width 14 height 14
click at [150, 252] on button "Apply" at bounding box center [146, 246] width 40 height 21
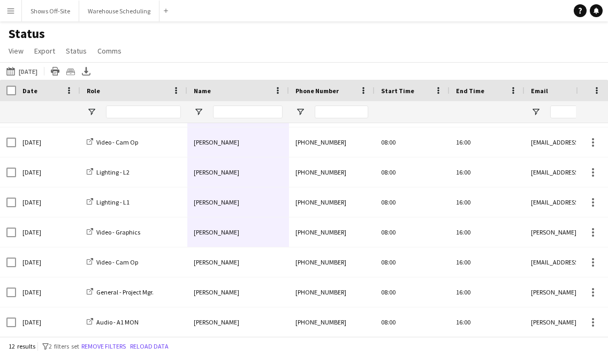
scroll to position [0, 0]
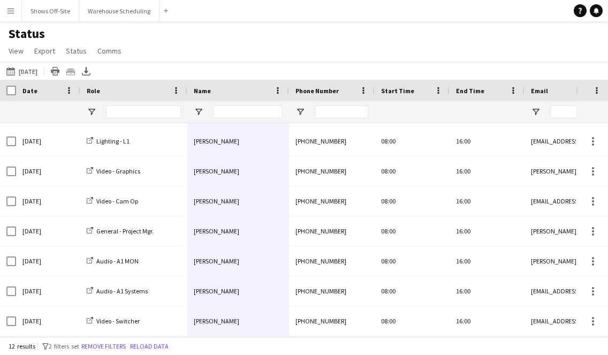
drag, startPoint x: 242, startPoint y: 130, endPoint x: 244, endPoint y: 327, distance: 197.4
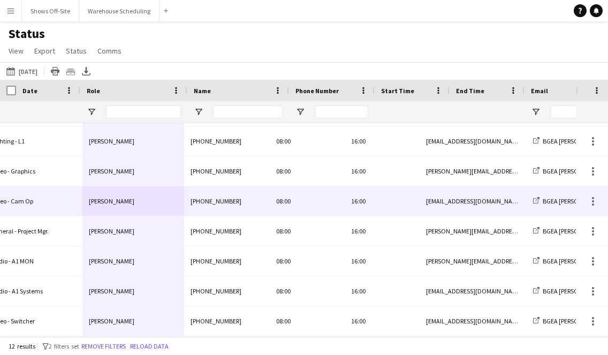
scroll to position [0, 105]
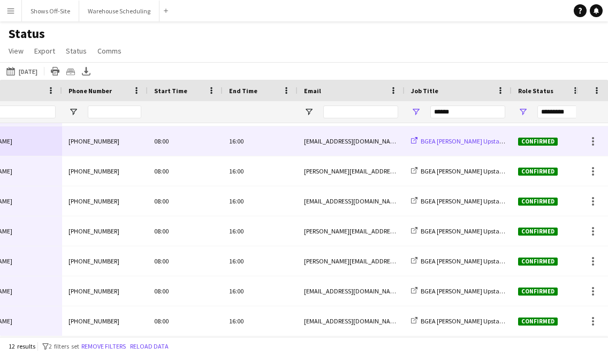
click at [450, 140] on span "BGEA [PERSON_NAME] Upstate NY -- 409546" at bounding box center [479, 141] width 118 height 8
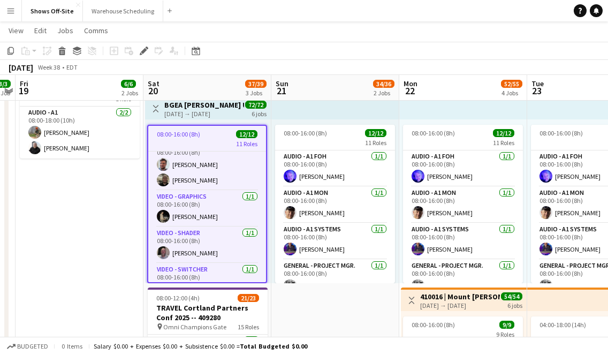
scroll to position [285, 0]
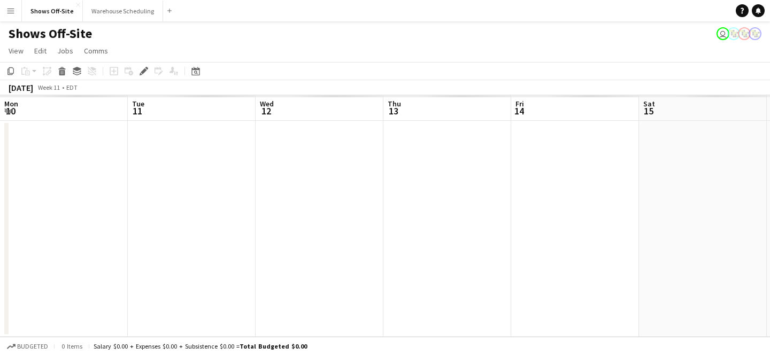
scroll to position [0, 368]
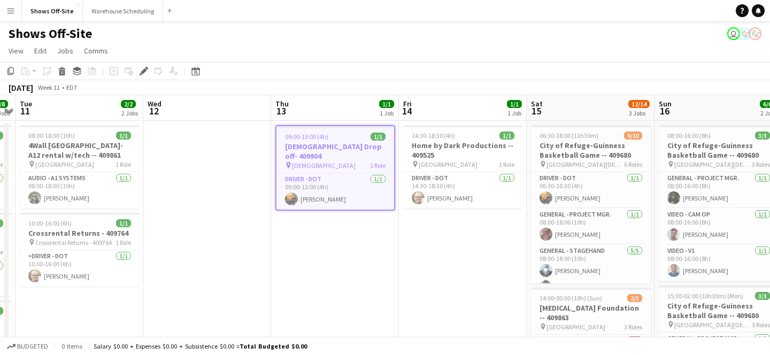
click at [203, 71] on div "Date picker [DATE] [DATE] [DATE] M [DATE] T [DATE] W [DATE] T [DATE] F [DATE] S…" at bounding box center [192, 71] width 24 height 13
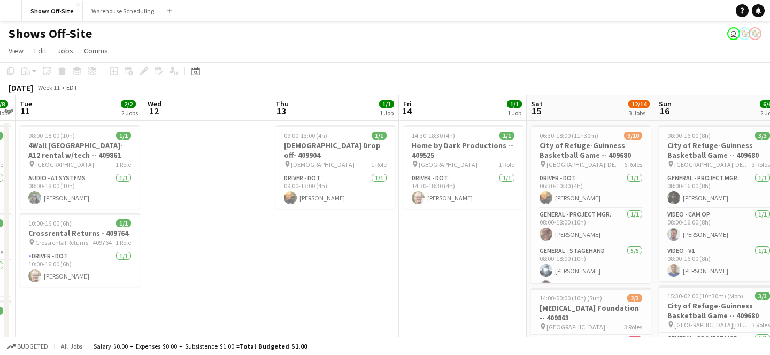
click at [190, 82] on div "[DATE] Week 11 • EDT" at bounding box center [385, 87] width 770 height 15
click at [193, 73] on icon "Date picker" at bounding box center [195, 71] width 9 height 9
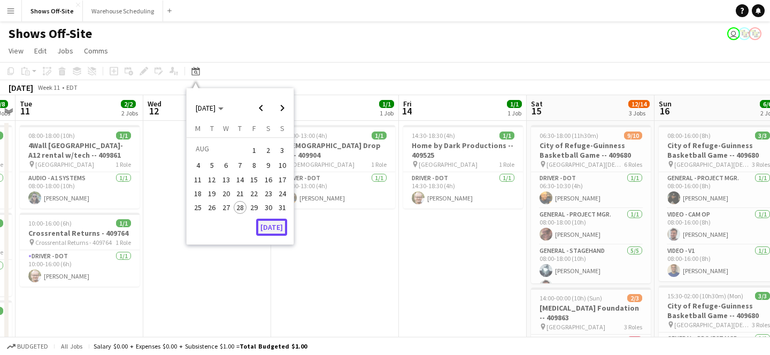
click at [260, 233] on button "[DATE]" at bounding box center [271, 227] width 31 height 17
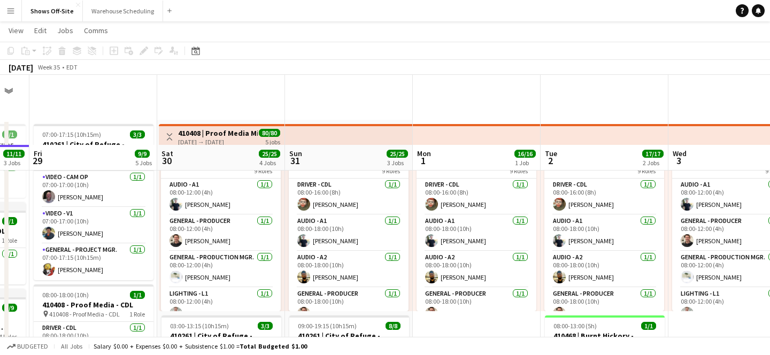
scroll to position [104, 0]
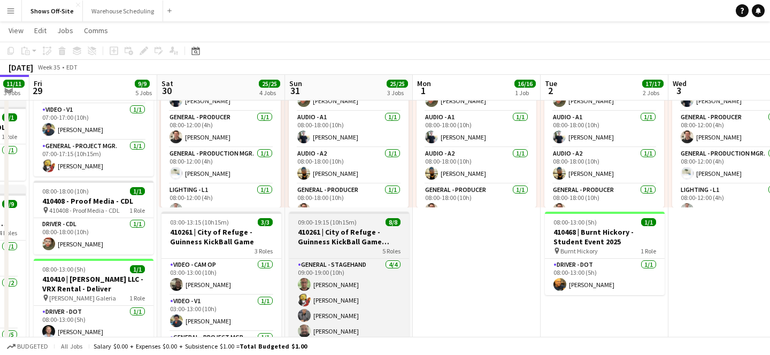
click at [374, 217] on app-job-card "09:00-19:15 (10h15m) 8/8 410261 | City of Refuge - Guinness KickBall Game Load …" at bounding box center [349, 291] width 120 height 158
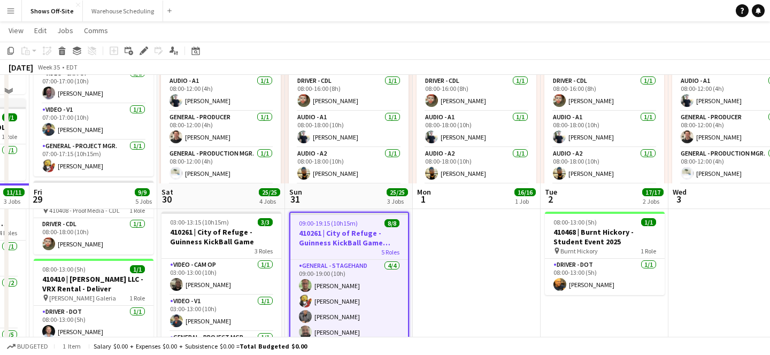
scroll to position [247, 0]
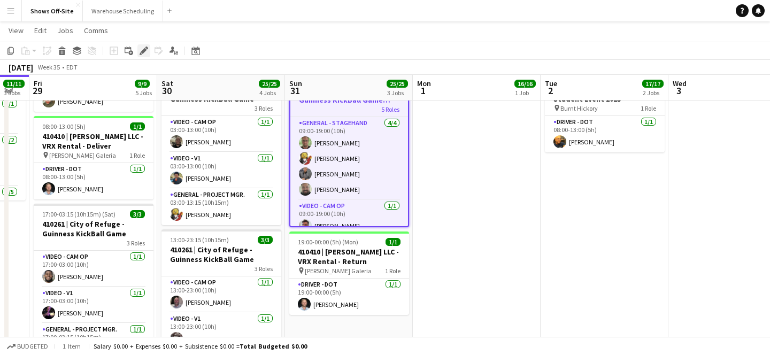
click at [147, 51] on icon "Edit" at bounding box center [144, 51] width 9 height 9
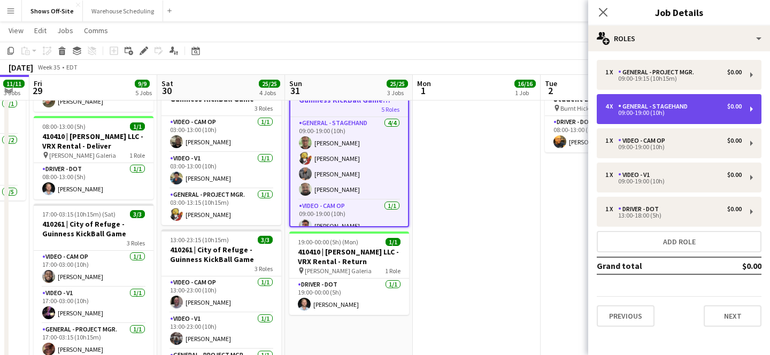
click at [642, 114] on div "09:00-19:00 (10h)" at bounding box center [673, 112] width 136 height 5
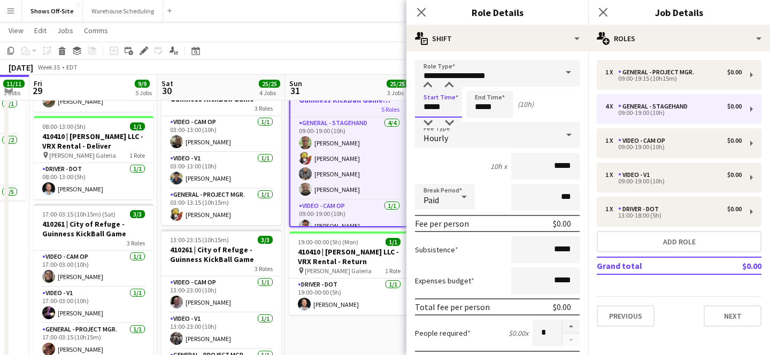
drag, startPoint x: 444, startPoint y: 106, endPoint x: 383, endPoint y: 106, distance: 60.4
type input "*****"
click at [501, 105] on input "*****" at bounding box center [489, 104] width 47 height 27
click at [480, 88] on div at bounding box center [478, 85] width 21 height 11
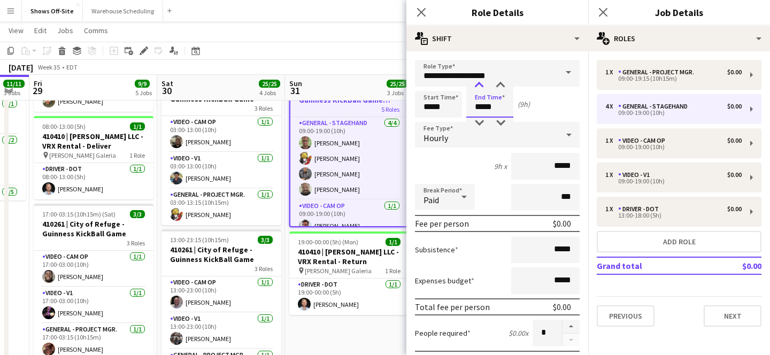
click at [480, 88] on div at bounding box center [478, 85] width 21 height 11
type input "*****"
click at [480, 88] on div at bounding box center [478, 85] width 21 height 11
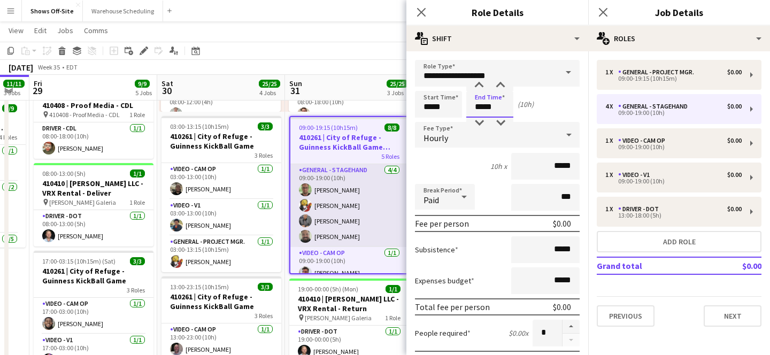
scroll to position [201, 0]
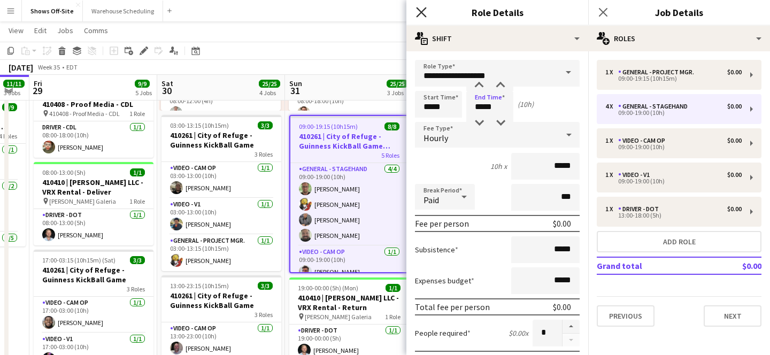
click at [420, 9] on icon "Close pop-in" at bounding box center [421, 12] width 10 height 10
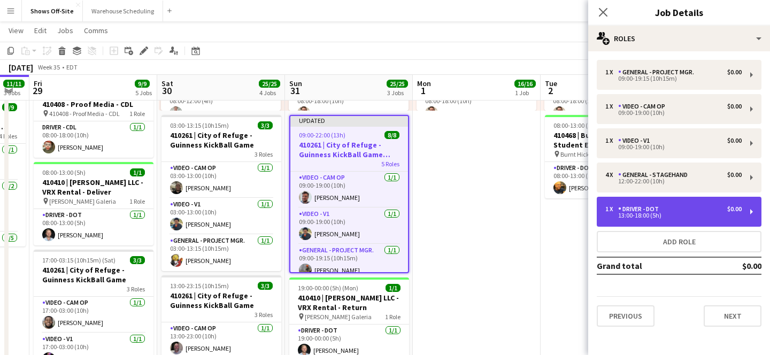
click at [626, 210] on div "Driver - DOT" at bounding box center [640, 208] width 45 height 7
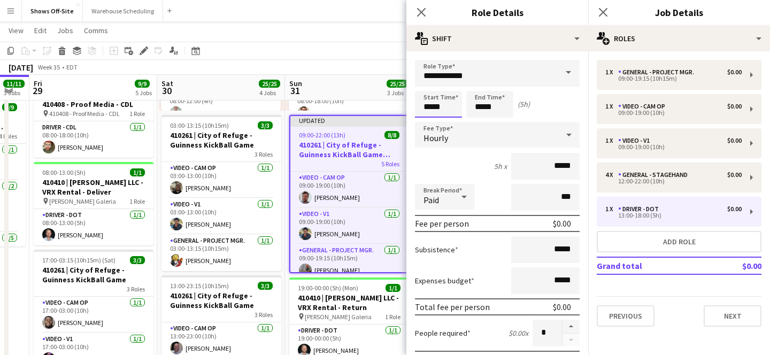
click at [442, 103] on input "*****" at bounding box center [438, 104] width 47 height 27
click at [428, 88] on div at bounding box center [427, 85] width 21 height 11
click at [431, 124] on div at bounding box center [427, 123] width 21 height 11
type input "*****"
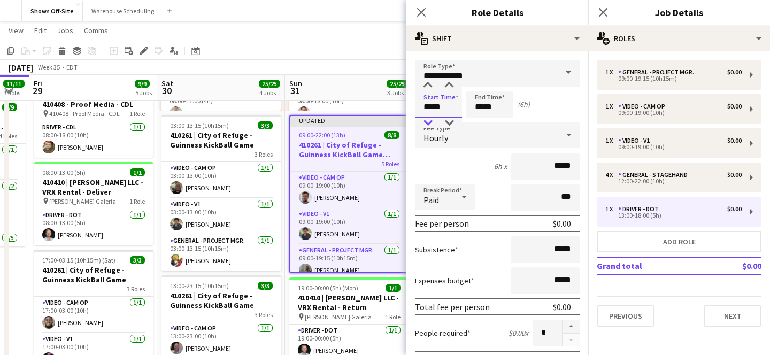
click at [431, 124] on div at bounding box center [427, 123] width 21 height 11
click at [502, 108] on input "*****" at bounding box center [489, 104] width 47 height 27
click at [486, 119] on div at bounding box center [478, 123] width 21 height 11
type input "*****"
click at [486, 119] on div at bounding box center [478, 123] width 21 height 11
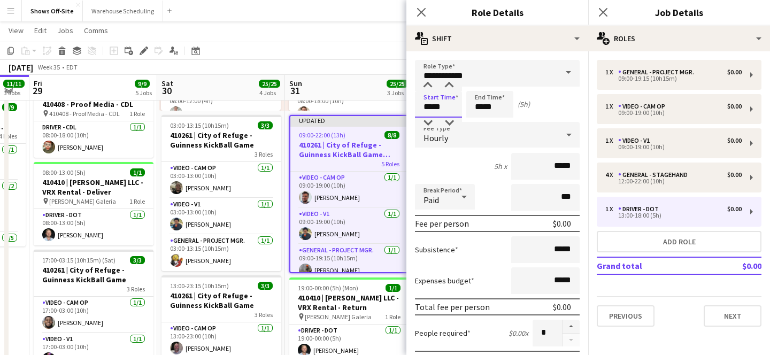
click at [441, 100] on input "*****" at bounding box center [438, 104] width 47 height 27
click at [429, 93] on input "*****" at bounding box center [438, 104] width 47 height 27
type input "*****"
click at [425, 86] on div at bounding box center [427, 85] width 21 height 11
click at [498, 105] on input "*****" at bounding box center [489, 104] width 47 height 27
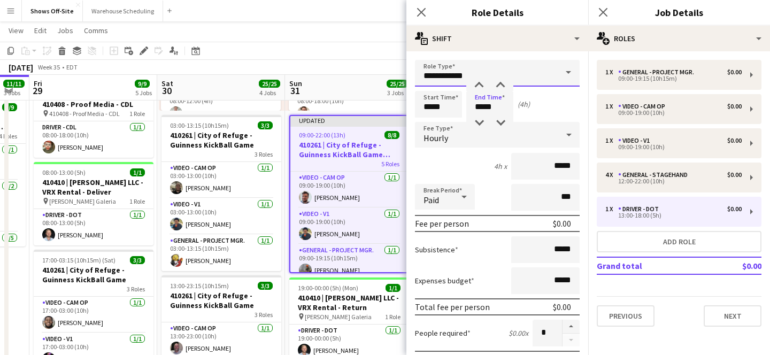
click at [480, 78] on input "**********" at bounding box center [497, 73] width 165 height 27
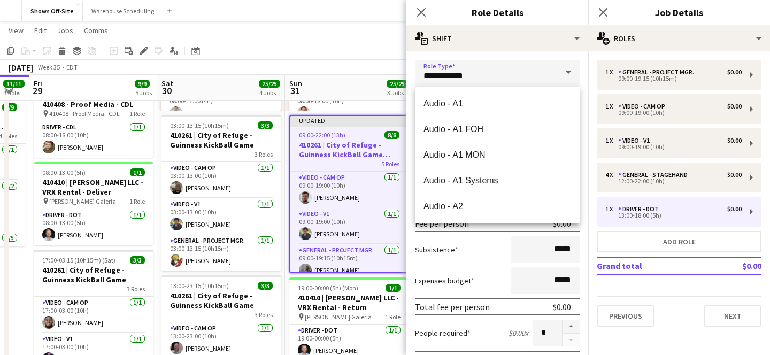
click at [588, 84] on div "1 x General - Project Mgr. $0.00 09:00-19:15 (10h15m) 1 x Video - Cam Op $0.00 …" at bounding box center [679, 193] width 182 height 267
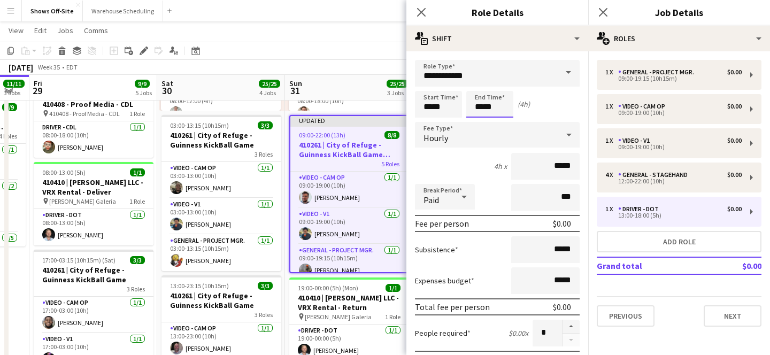
click at [473, 99] on input "*****" at bounding box center [489, 104] width 47 height 27
type input "*****"
click at [477, 89] on div at bounding box center [478, 85] width 21 height 11
click at [418, 12] on icon "Close pop-in" at bounding box center [421, 12] width 10 height 10
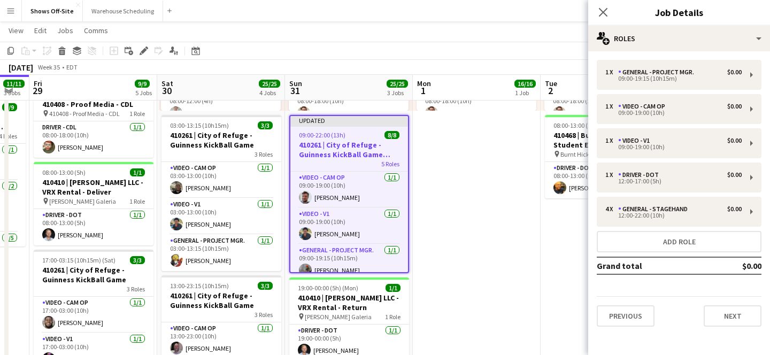
click at [595, 11] on div "Close pop-in" at bounding box center [603, 12] width 30 height 25
click at [603, 9] on icon "Close pop-in" at bounding box center [603, 12] width 10 height 10
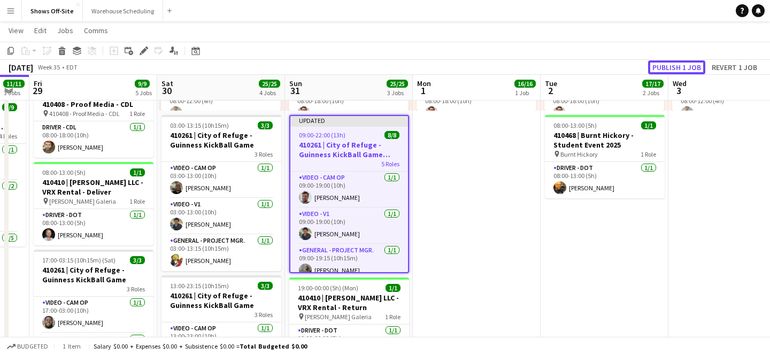
click at [670, 71] on button "Publish 1 job" at bounding box center [676, 67] width 57 height 14
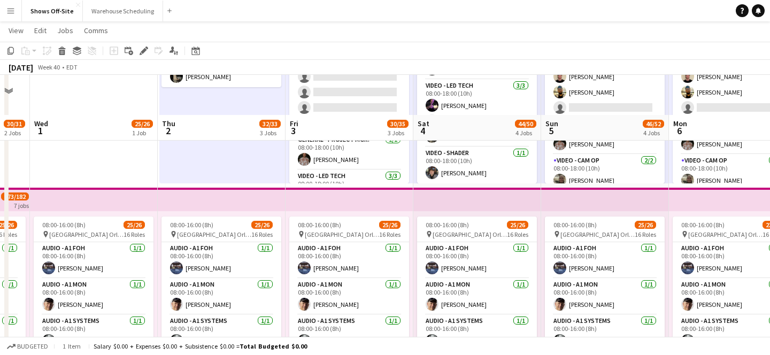
scroll to position [0, 0]
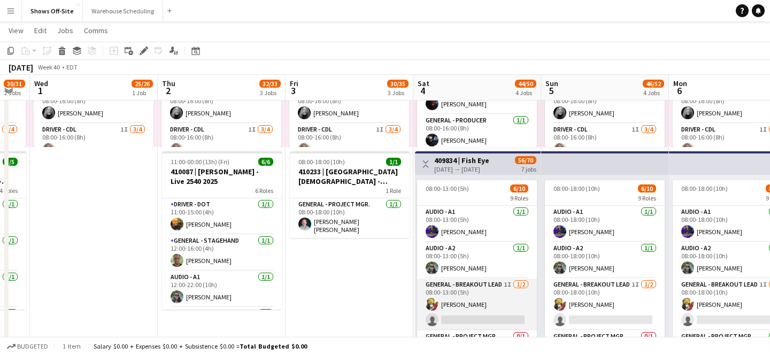
click at [470, 299] on app-card-role "General - Breakout Lead 1I 1/2 08:00-13:00 (5h) Matt LeBlanc single-neutral-act…" at bounding box center [477, 305] width 120 height 52
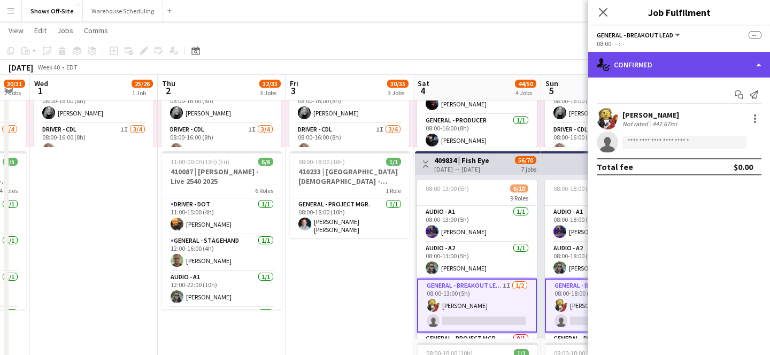
click at [646, 62] on div "single-neutral-actions-check-2 Confirmed" at bounding box center [679, 65] width 182 height 26
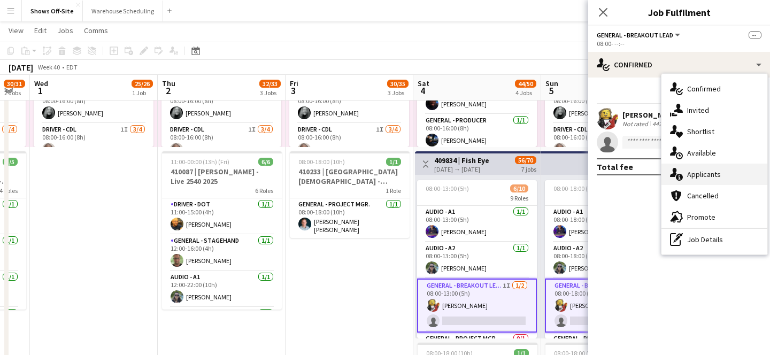
click at [695, 169] on div "single-neutral-actions-information Applicants" at bounding box center [715, 174] width 106 height 21
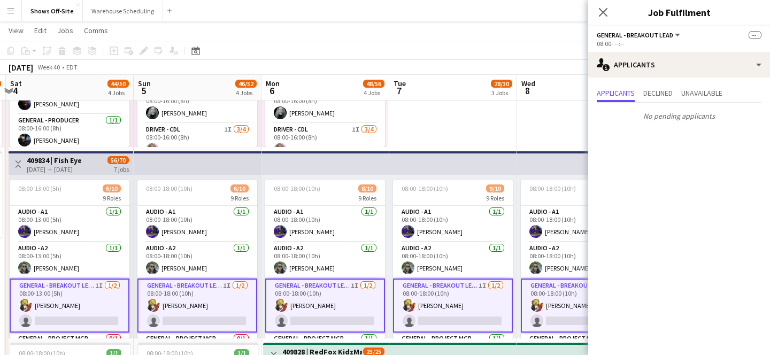
click at [603, 18] on app-icon "Close pop-in" at bounding box center [603, 12] width 13 height 13
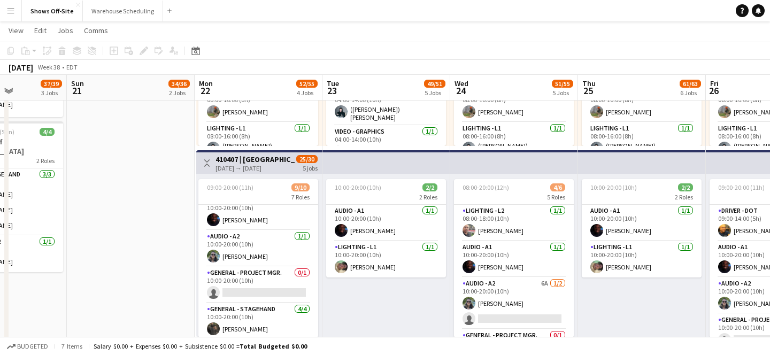
scroll to position [47, 0]
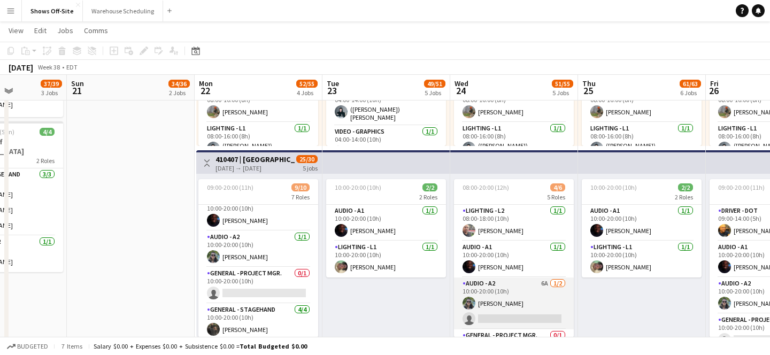
click at [520, 292] on app-card-role "Audio - A2 6A 1/2 10:00-20:00 (10h) Johnnie Crowder IV single-neutral-actions" at bounding box center [514, 304] width 120 height 52
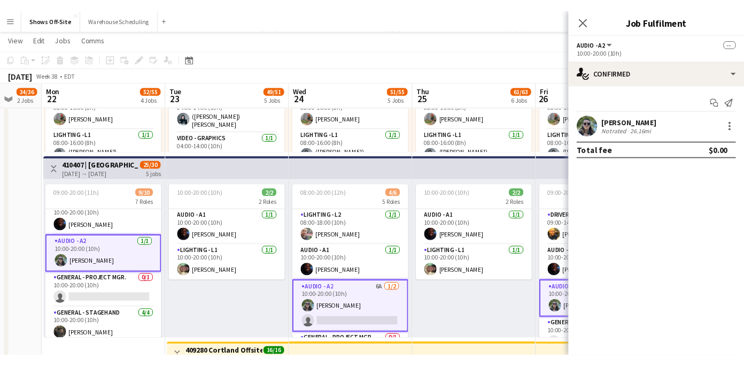
scroll to position [0, 467]
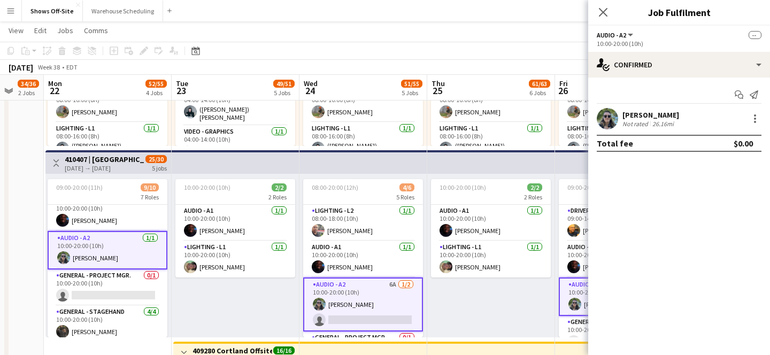
click at [677, 102] on div "Start chat Send notification" at bounding box center [679, 95] width 165 height 18
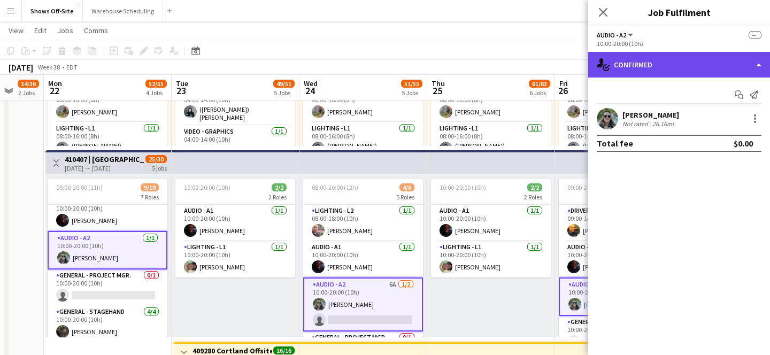
click at [647, 70] on div "single-neutral-actions-check-2 Confirmed" at bounding box center [679, 65] width 182 height 26
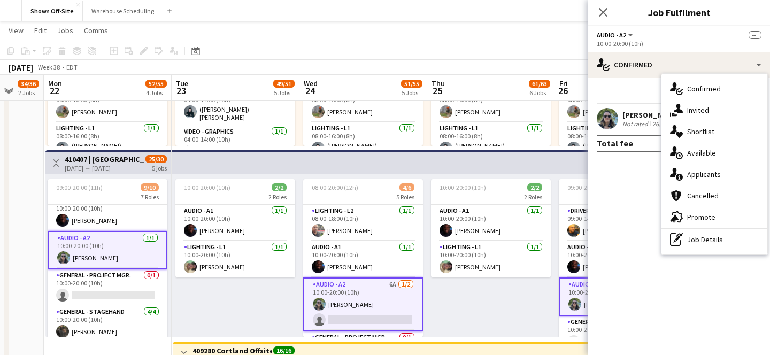
click at [703, 172] on div "single-neutral-actions-information Applicants" at bounding box center [715, 174] width 106 height 21
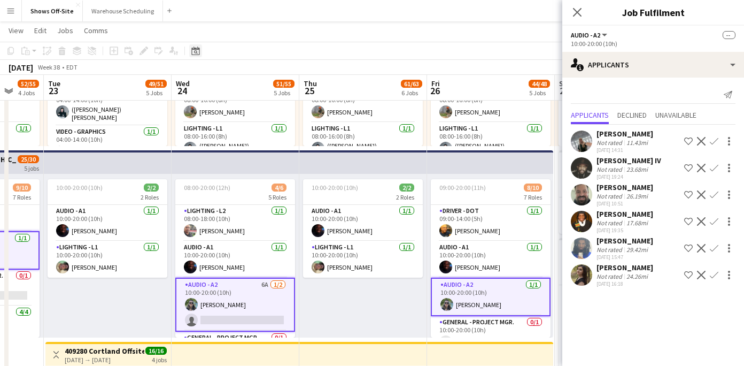
click at [195, 48] on icon at bounding box center [195, 51] width 8 height 9
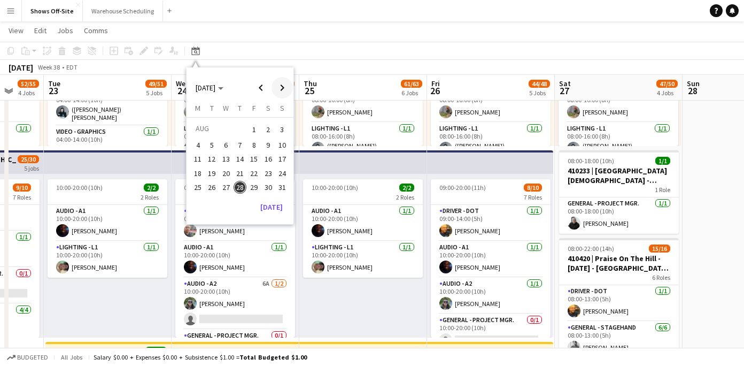
click at [278, 86] on span "Next month" at bounding box center [282, 87] width 21 height 21
click at [284, 83] on span "Next month" at bounding box center [282, 87] width 21 height 21
click at [242, 141] on span "2" at bounding box center [240, 142] width 13 height 13
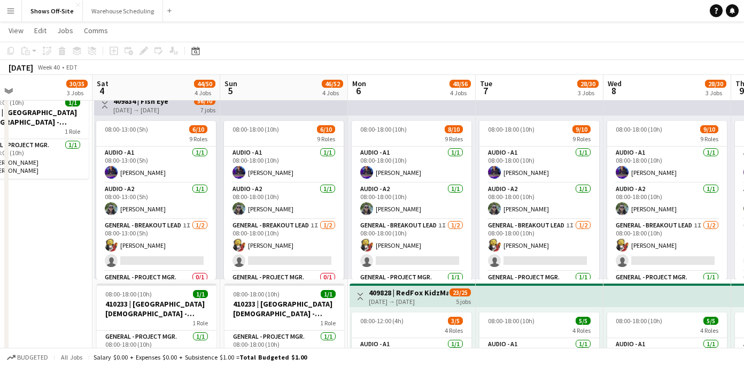
scroll to position [414, 0]
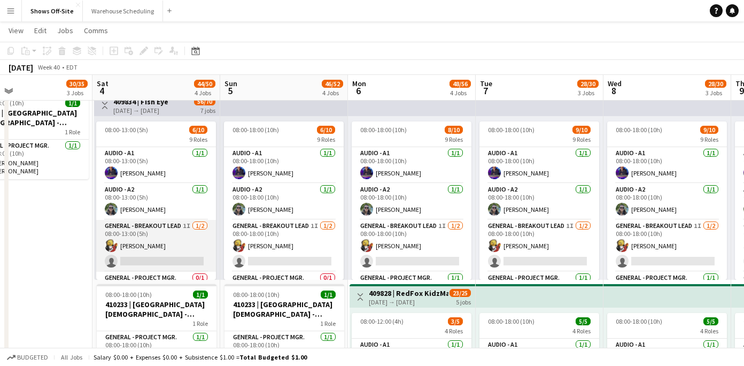
click at [191, 252] on app-card-role "General - Breakout Lead 1I 1/2 08:00-13:00 (5h) Matt LeBlanc single-neutral-act…" at bounding box center [156, 246] width 120 height 52
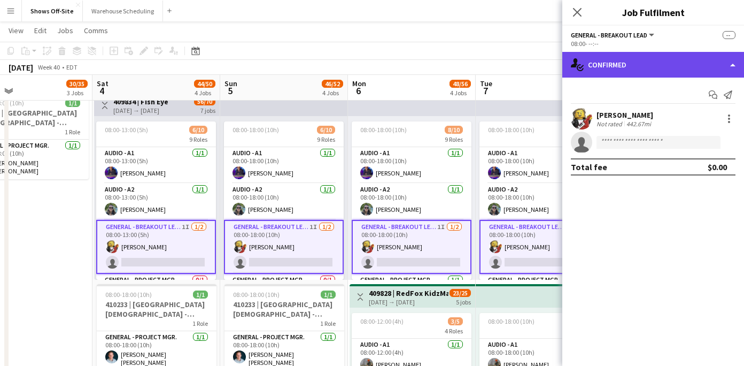
click at [632, 59] on div "single-neutral-actions-check-2 Confirmed" at bounding box center [654, 65] width 182 height 26
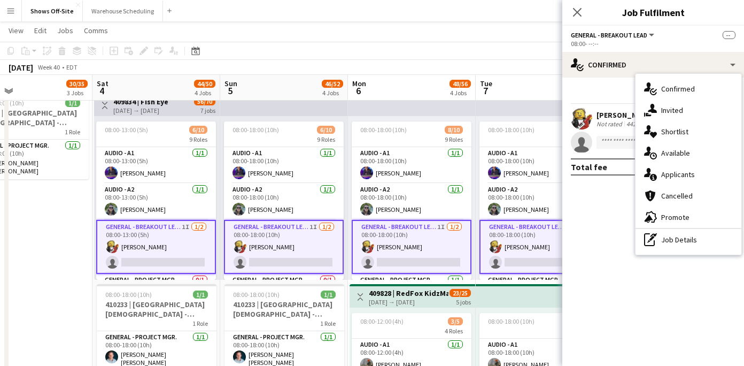
click at [664, 172] on div "single-neutral-actions-information Applicants" at bounding box center [689, 174] width 106 height 21
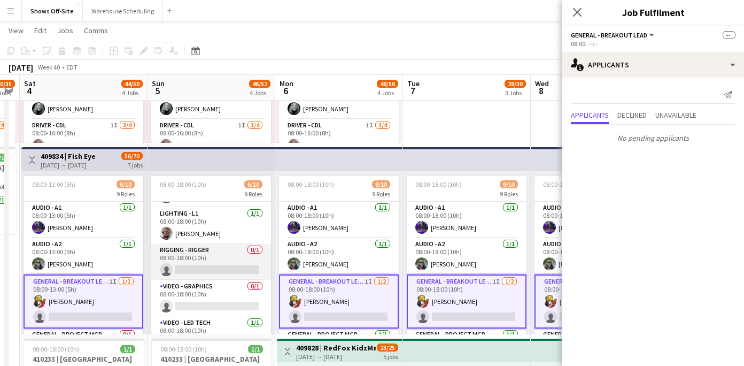
scroll to position [0, 0]
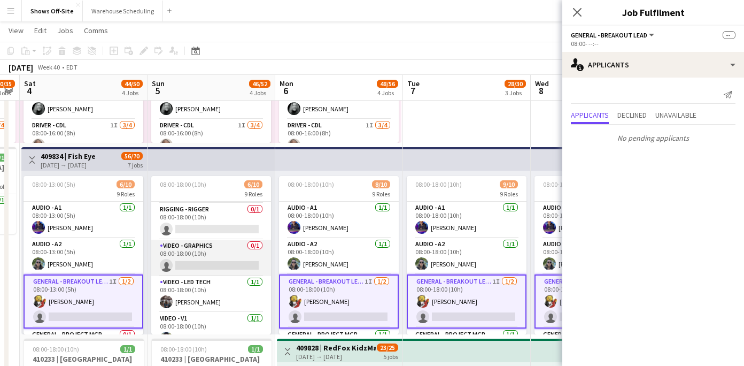
click at [193, 254] on app-card-role "Video - Graphics 0/1 08:00-18:00 (10h) single-neutral-actions" at bounding box center [211, 258] width 120 height 36
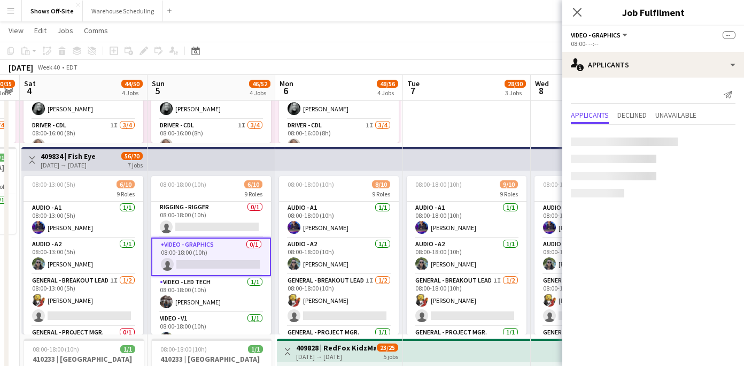
scroll to position [196, 0]
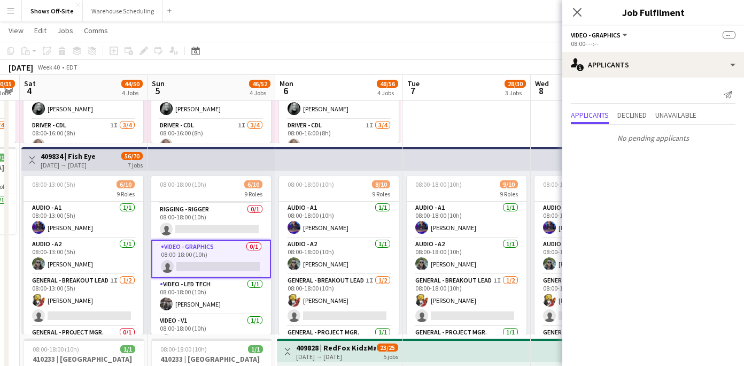
click at [74, 156] on h3 "409834 | Fish Eye" at bounding box center [68, 156] width 55 height 10
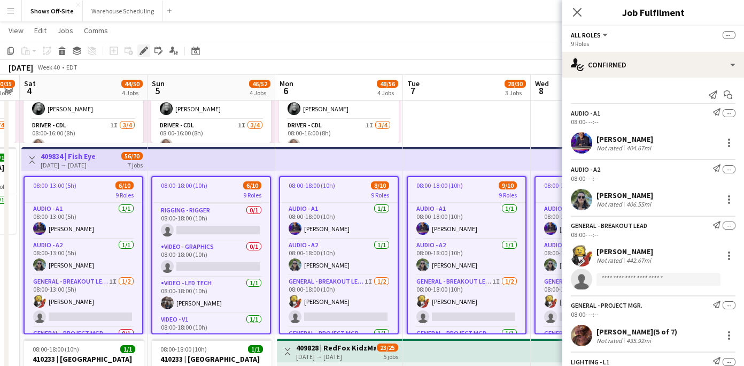
click at [144, 48] on icon "Edit" at bounding box center [144, 51] width 9 height 9
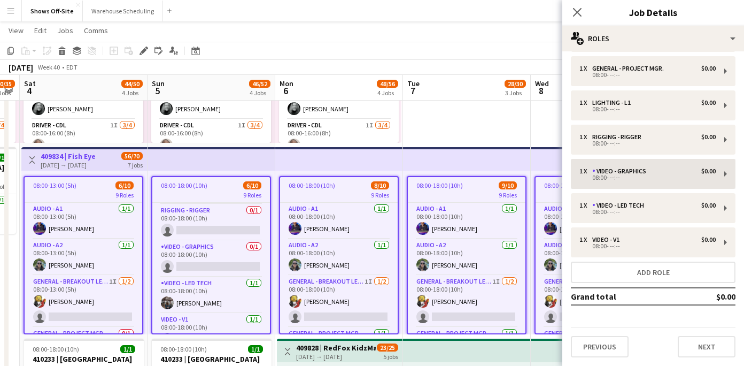
scroll to position [0, 0]
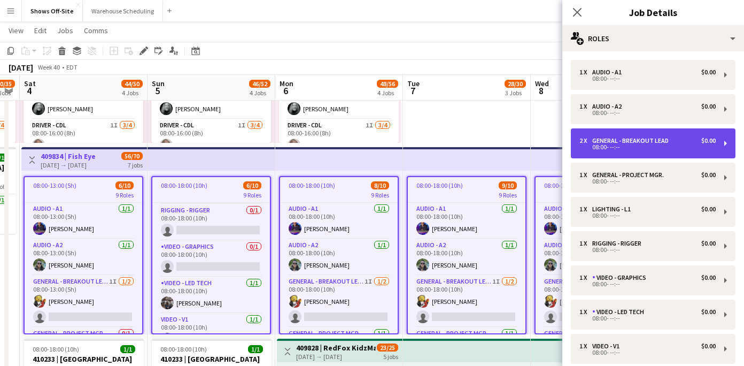
click at [659, 132] on div "2 x General - Breakout Lead $0.00 08:00- --:--" at bounding box center [653, 143] width 165 height 30
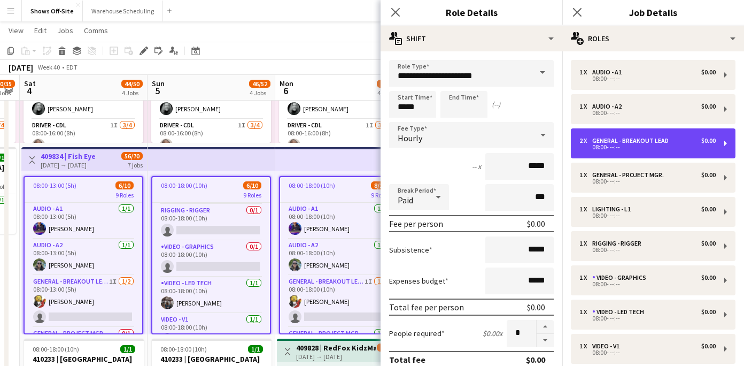
scroll to position [304, 0]
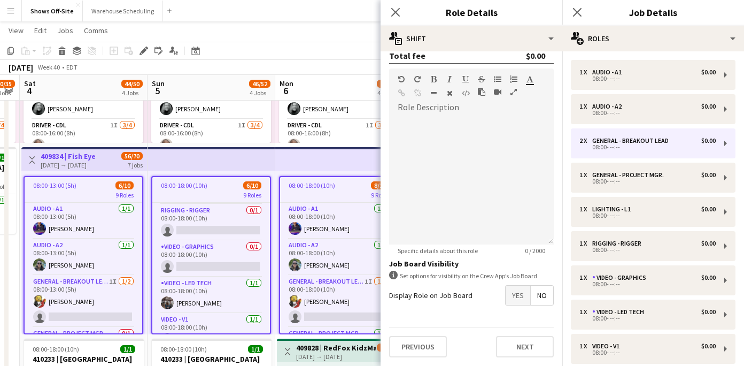
click at [519, 301] on span "Yes" at bounding box center [518, 295] width 25 height 19
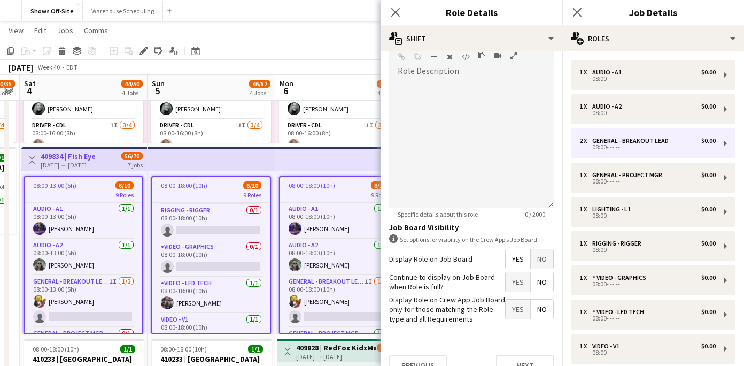
scroll to position [358, 0]
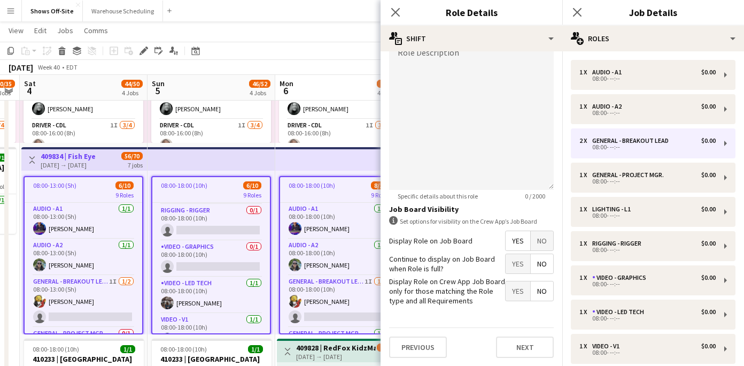
click at [540, 268] on span "No" at bounding box center [542, 263] width 22 height 19
click at [523, 285] on span "Yes" at bounding box center [518, 290] width 25 height 19
click at [389, 10] on app-icon "Close pop-in" at bounding box center [396, 13] width 16 height 16
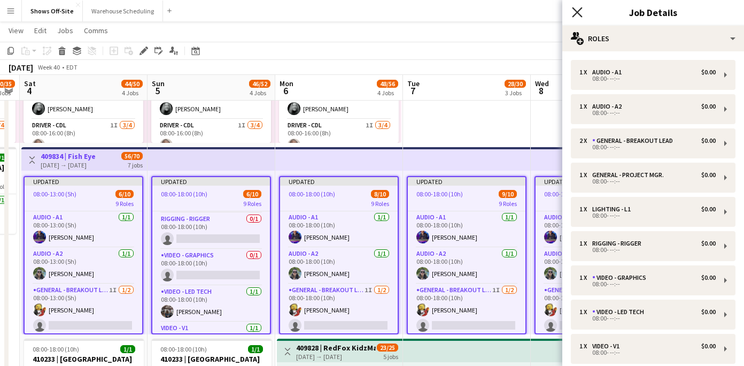
click at [574, 15] on icon at bounding box center [577, 12] width 10 height 10
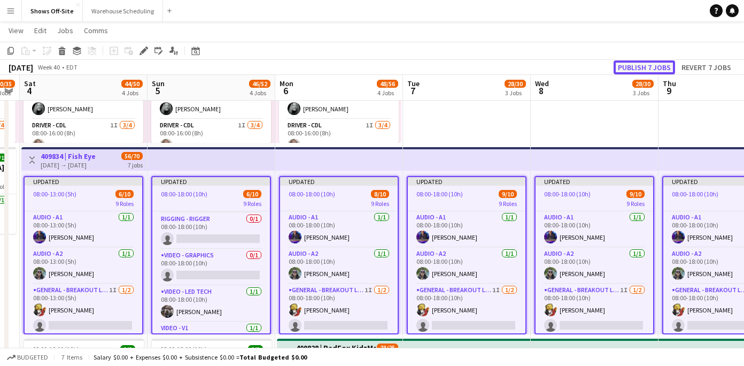
click at [625, 63] on button "Publish 7 jobs" at bounding box center [645, 67] width 62 height 14
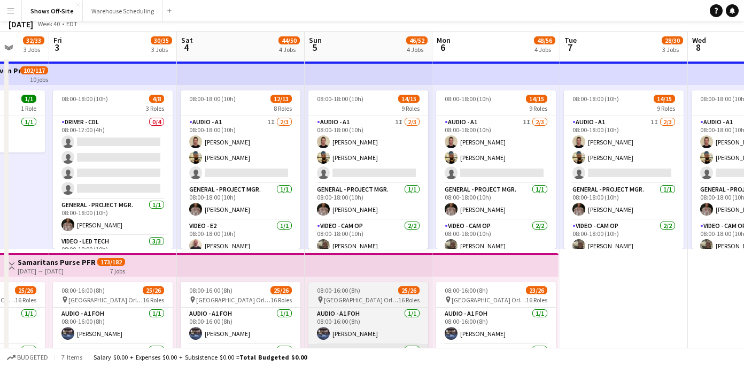
scroll to position [0, 0]
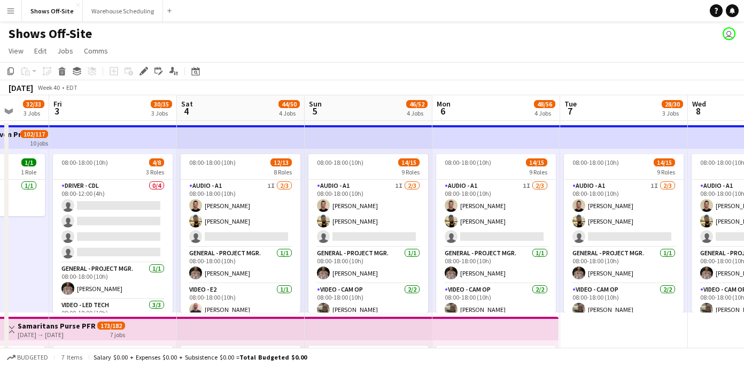
click at [480, 72] on app-toolbar "Copy Paste Paste Command V Paste with crew Command Shift V Paste linked Job Del…" at bounding box center [372, 71] width 744 height 18
